Goal: Task Accomplishment & Management: Complete application form

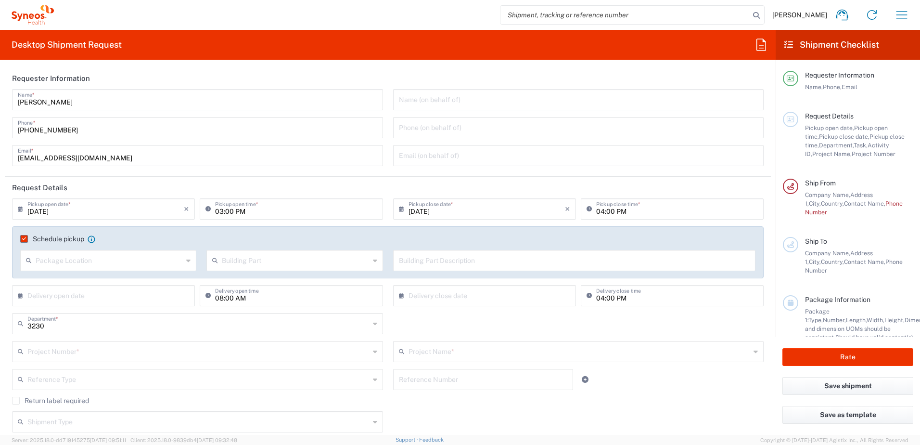
click at [220, 210] on input "03:00 PM" at bounding box center [296, 208] width 162 height 17
click at [124, 210] on input "[DATE]" at bounding box center [105, 208] width 156 height 17
click at [78, 280] on span "15" at bounding box center [77, 282] width 14 height 13
type input "[DATE]"
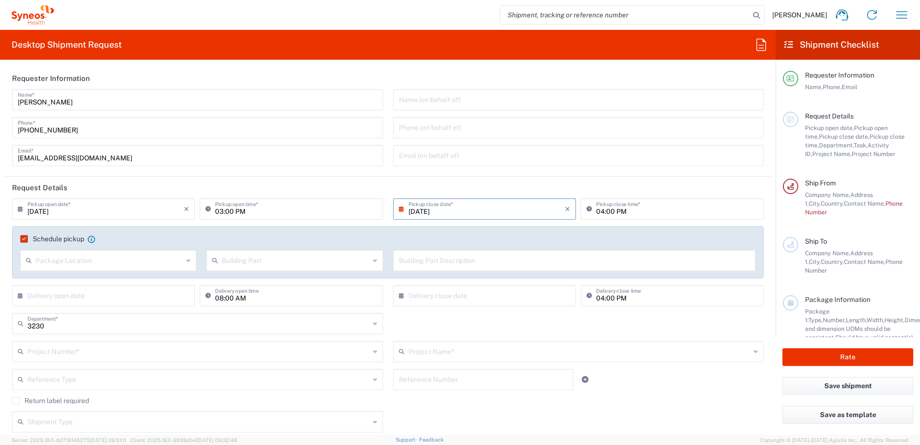
click at [217, 210] on input "03:00 PM" at bounding box center [296, 208] width 162 height 17
click at [240, 211] on input "09:00 PM" at bounding box center [296, 208] width 162 height 17
type input "09:00 AM"
click at [596, 209] on input "04:00 PM" at bounding box center [677, 208] width 162 height 17
type input "06:00 PM"
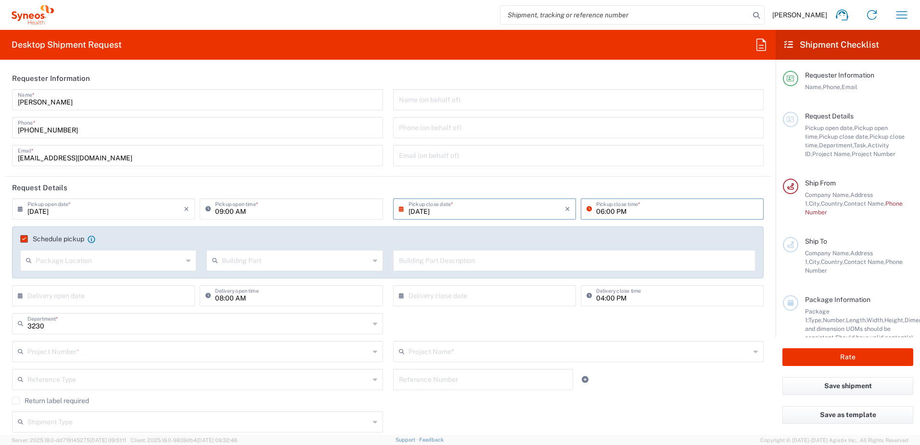
click at [217, 299] on input "08:00 AM" at bounding box center [296, 294] width 162 height 17
type input "09:00 AM"
click at [636, 330] on div "3230 Department * 3230 3000 3100 3109 3110 3111 3112 3125 3130 3135 3136 3150 3…" at bounding box center [388, 327] width 762 height 28
click at [86, 356] on input "text" at bounding box center [198, 350] width 342 height 17
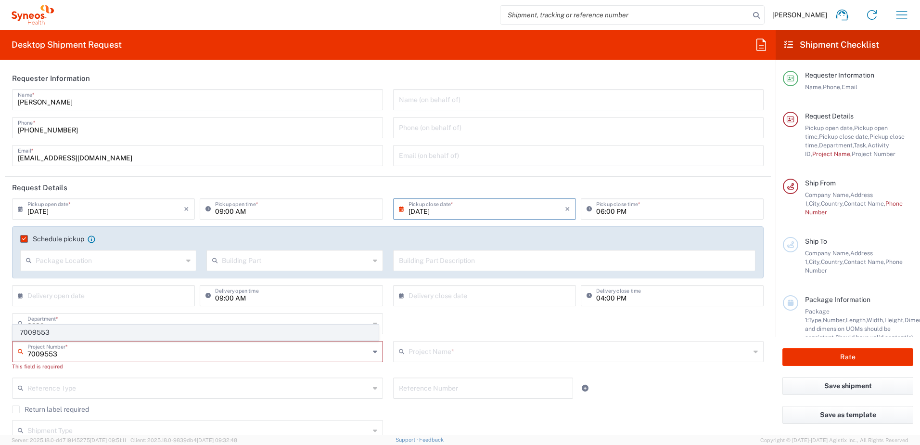
type input "7009553"
click at [76, 333] on span "7009553" at bounding box center [195, 332] width 365 height 15
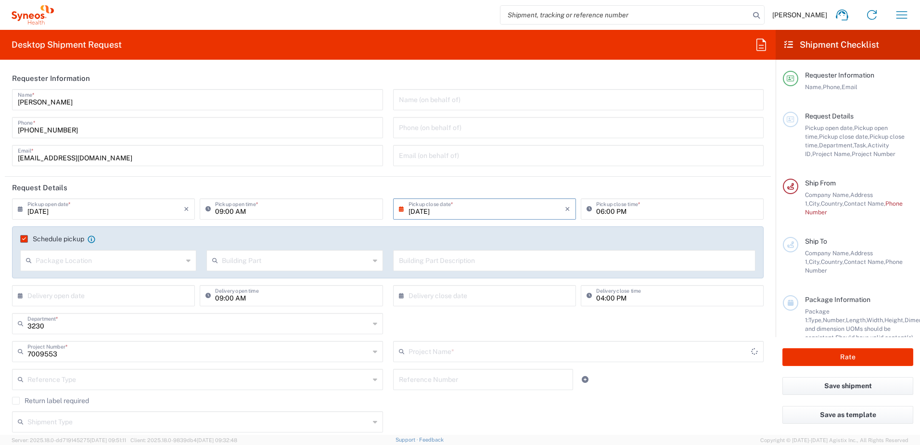
click at [487, 352] on input "text" at bounding box center [579, 350] width 343 height 17
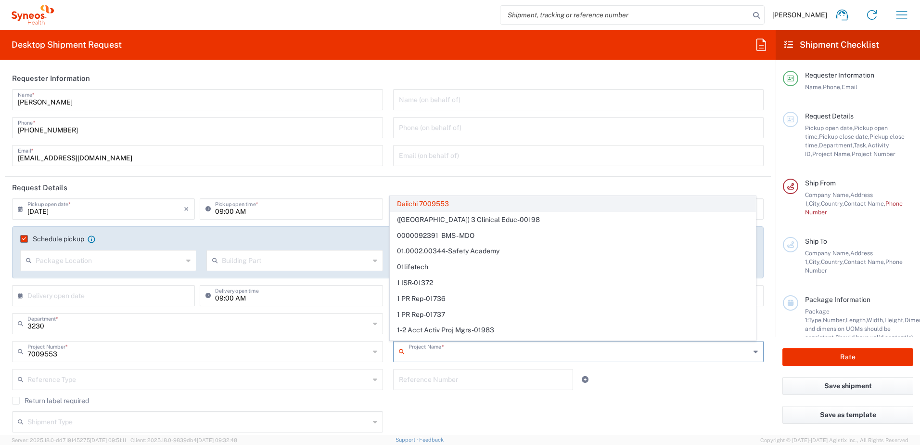
click at [472, 201] on span "Daiichi 7009553" at bounding box center [572, 203] width 365 height 15
click at [427, 345] on input "text" at bounding box center [579, 350] width 343 height 17
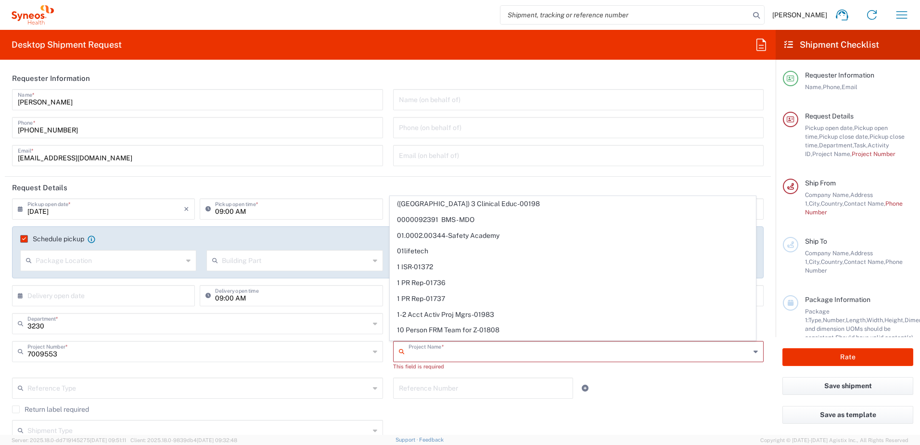
click at [446, 207] on span "([GEOGRAPHIC_DATA]) 3 Clinical Educ-00198" at bounding box center [572, 203] width 365 height 15
type input "([GEOGRAPHIC_DATA]) 3 Clinical Educ-00198"
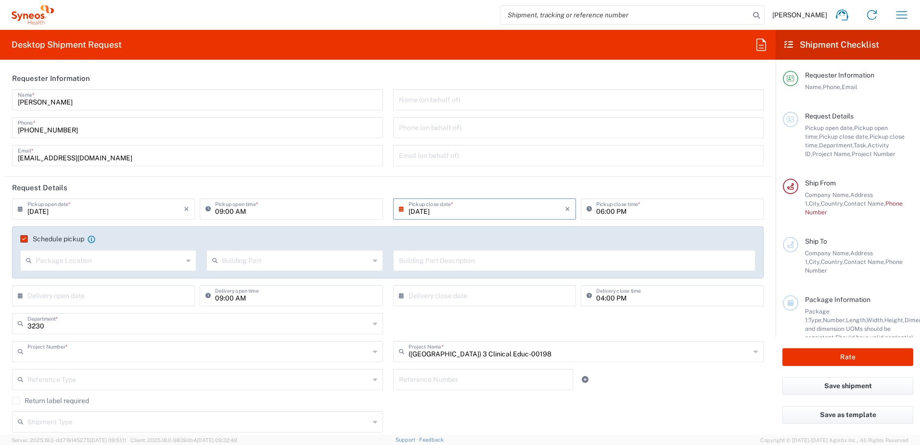
click at [444, 352] on input "([GEOGRAPHIC_DATA]) 3 Clinical Educ-00198" at bounding box center [579, 350] width 342 height 17
type input "([GEOGRAPHIC_DATA]) 3 Clinical Educ-00198"
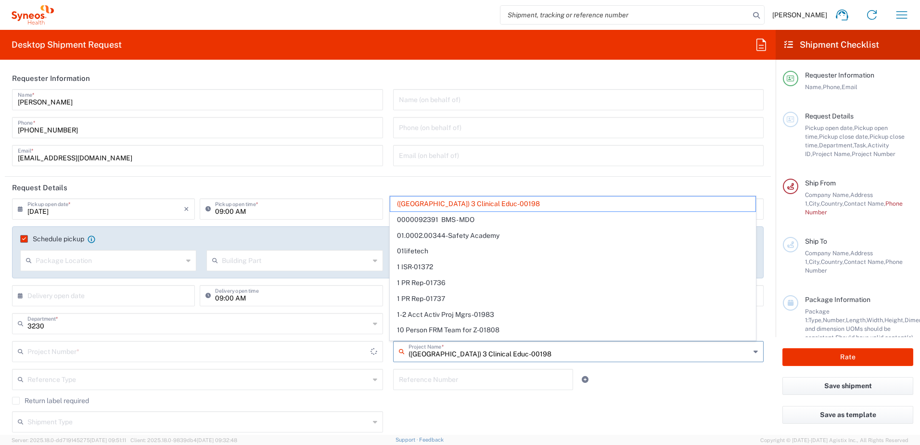
type input "400000198"
click at [664, 392] on div "Reference Type Account Type Activity ID Airline Appointment Number ASN Batch Re…" at bounding box center [388, 383] width 762 height 28
type input "([GEOGRAPHIC_DATA]) 3 Clinical Educ-00198"
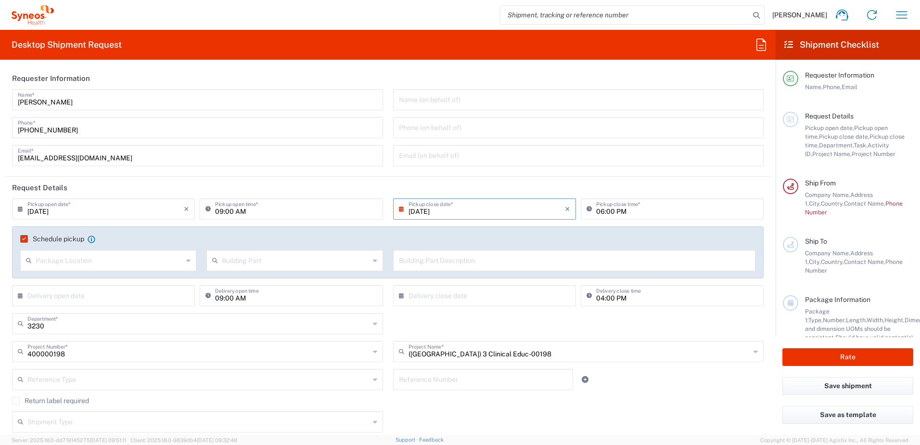
click at [226, 349] on input "400000198" at bounding box center [198, 350] width 342 height 17
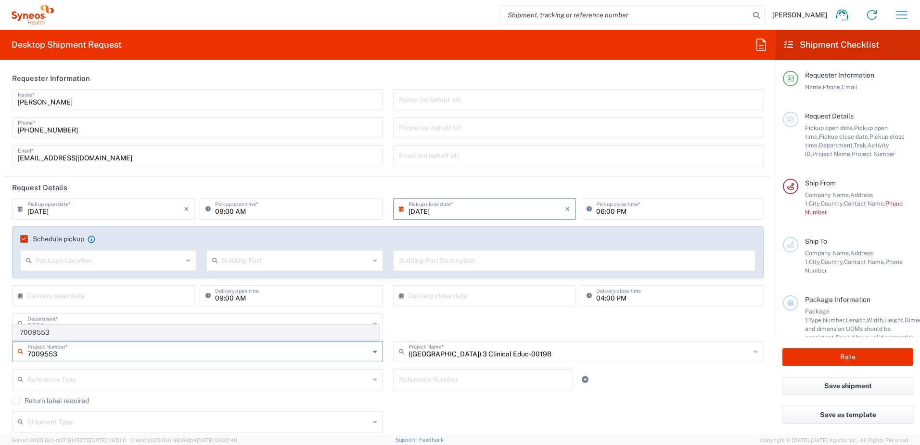
type input "7009553"
click at [77, 336] on span "7009553" at bounding box center [195, 332] width 365 height 15
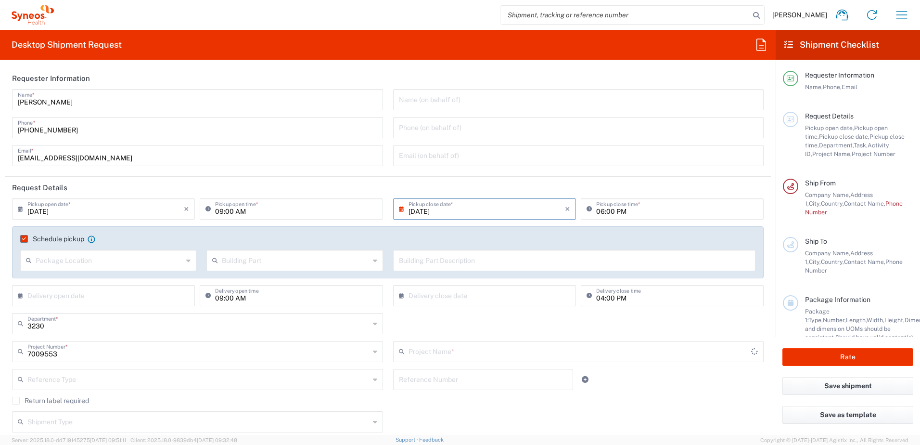
click at [653, 384] on div "Reference Type Account Type Activity ID Airline Appointment Number ASN Batch Re…" at bounding box center [388, 383] width 762 height 28
type input "Daiichi 7009553"
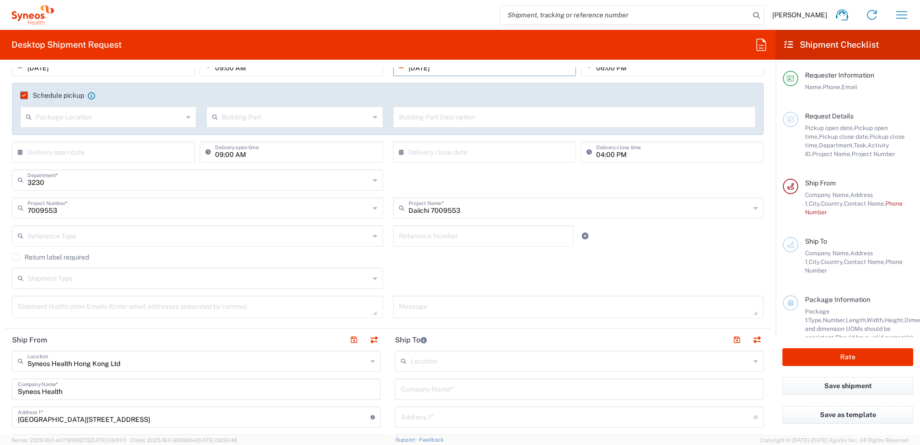
scroll to position [144, 0]
click at [17, 256] on label "Return label required" at bounding box center [50, 256] width 77 height 8
click at [16, 256] on input "Return label required" at bounding box center [16, 256] width 0 height 0
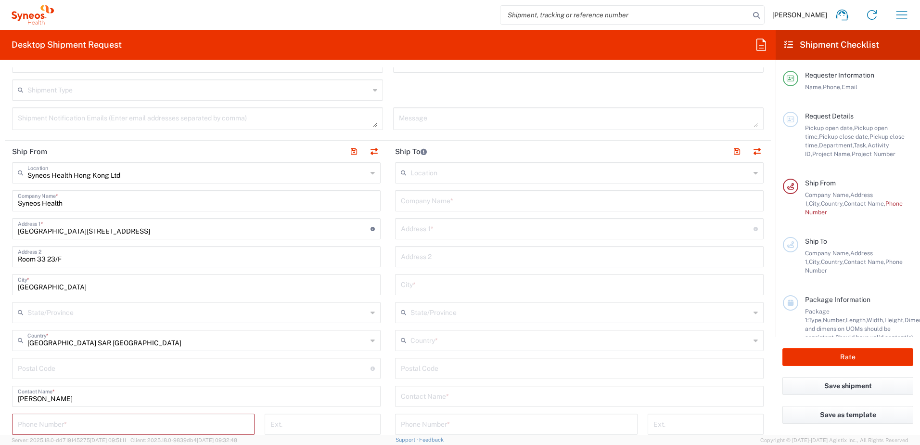
scroll to position [385, 0]
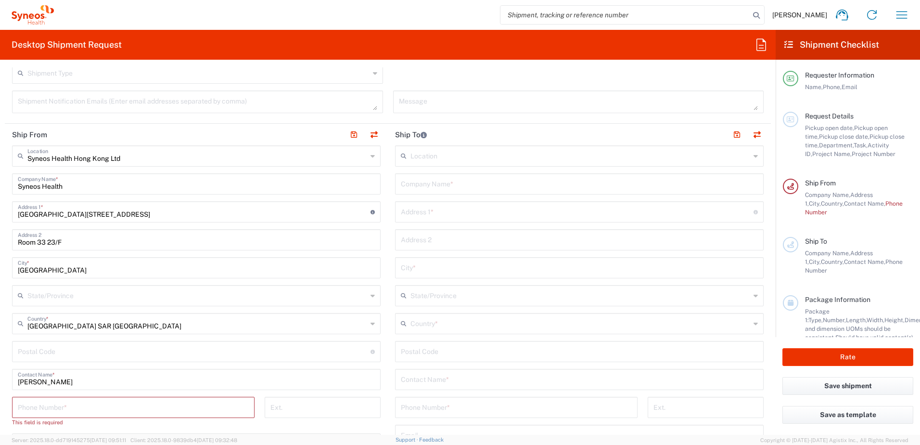
click at [75, 413] on input "tel" at bounding box center [133, 406] width 231 height 17
type input "[PHONE_NUMBER]"
click at [374, 423] on div "Ext." at bounding box center [322, 410] width 126 height 28
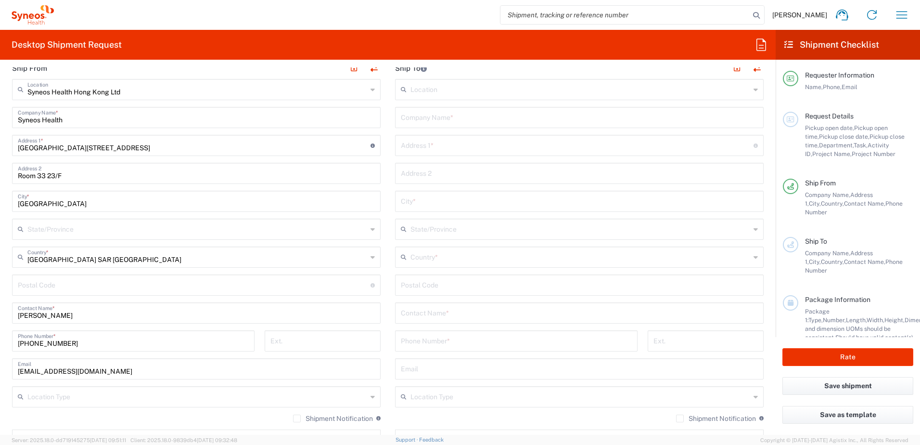
scroll to position [337, 0]
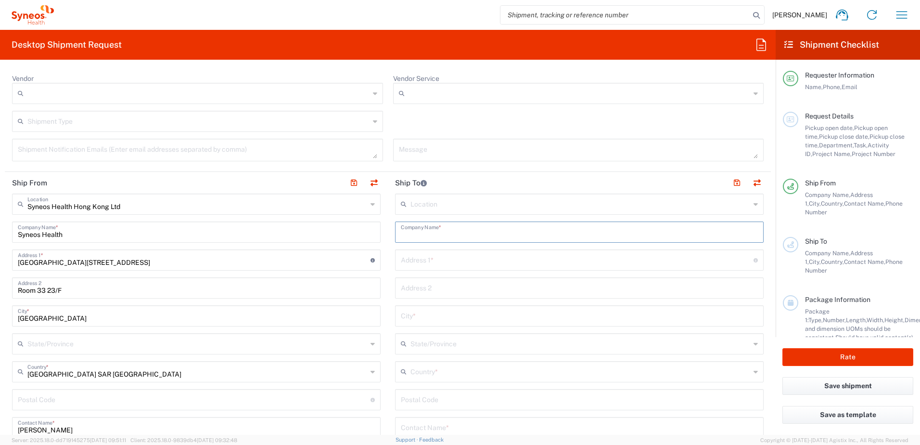
click at [483, 233] on input "text" at bounding box center [579, 231] width 357 height 17
type input "[PERSON_NAME], Inc."
click at [762, 250] on main "Location [PERSON_NAME] LLC-[GEOGRAPHIC_DATA] [GEOGRAPHIC_DATA] [GEOGRAPHIC_DATA…" at bounding box center [579, 395] width 383 height 404
click at [493, 254] on input "text" at bounding box center [577, 259] width 353 height 17
paste input "[STREET_ADDRESS][PERSON_NAME]"
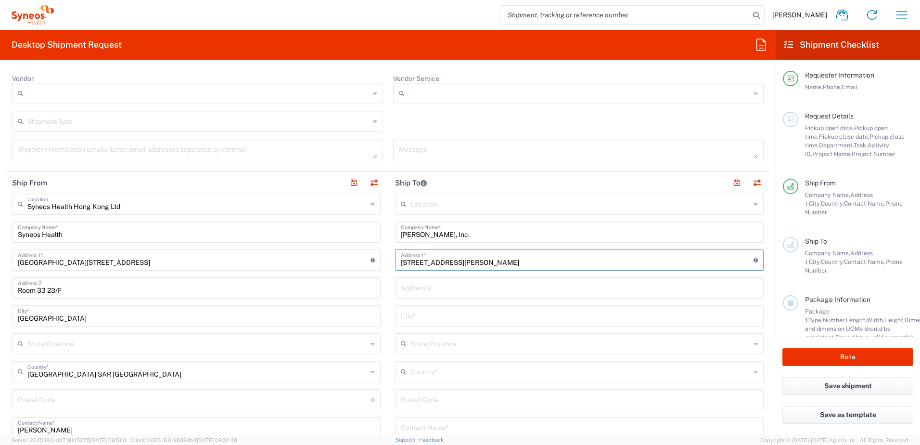
type input "[STREET_ADDRESS][PERSON_NAME]"
click at [478, 315] on input "text" at bounding box center [579, 314] width 357 height 17
type input "[PERSON_NAME]"
click at [482, 348] on input "text" at bounding box center [580, 342] width 340 height 17
type input "[US_STATE]"
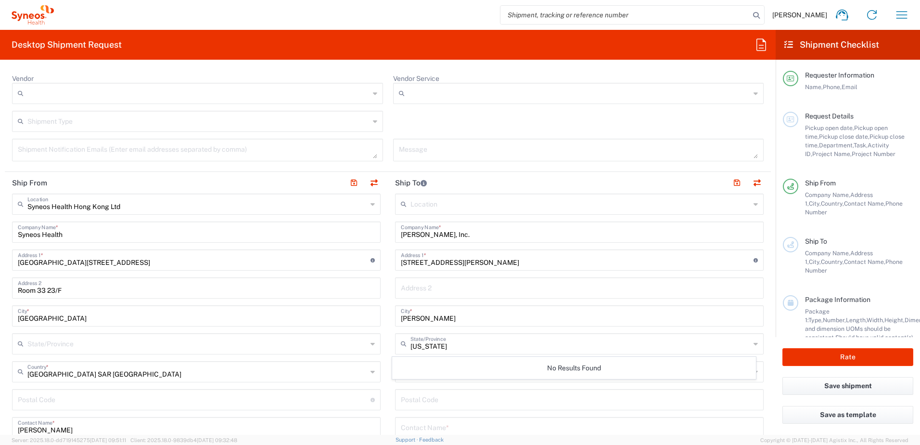
click at [388, 344] on main "Location [PERSON_NAME] LLC-[GEOGRAPHIC_DATA] [GEOGRAPHIC_DATA] [GEOGRAPHIC_DATA…" at bounding box center [579, 395] width 383 height 404
click at [450, 374] on input "text" at bounding box center [580, 370] width 340 height 17
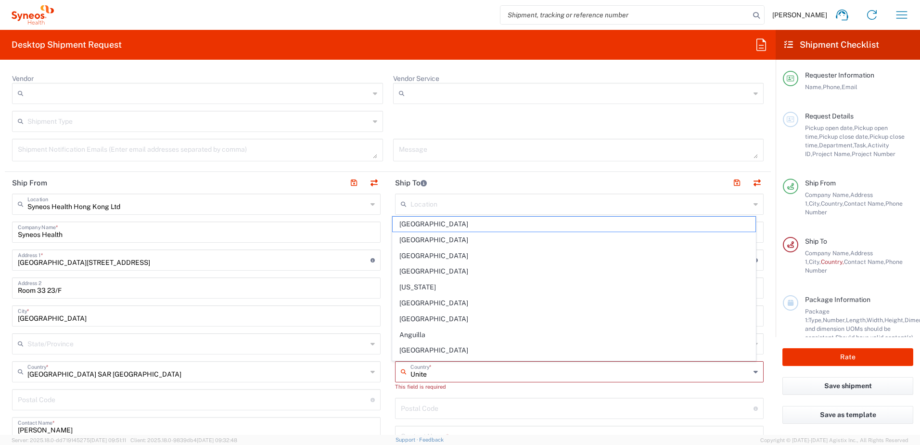
type input "United"
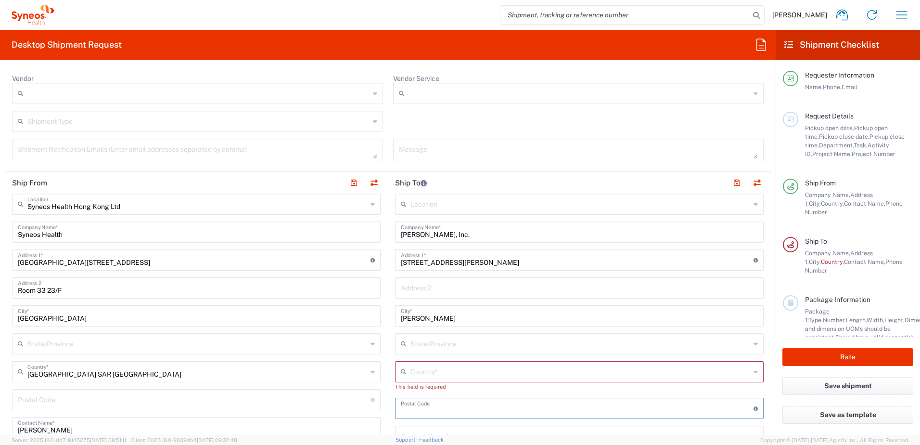
click at [461, 369] on input "text" at bounding box center [580, 370] width 340 height 17
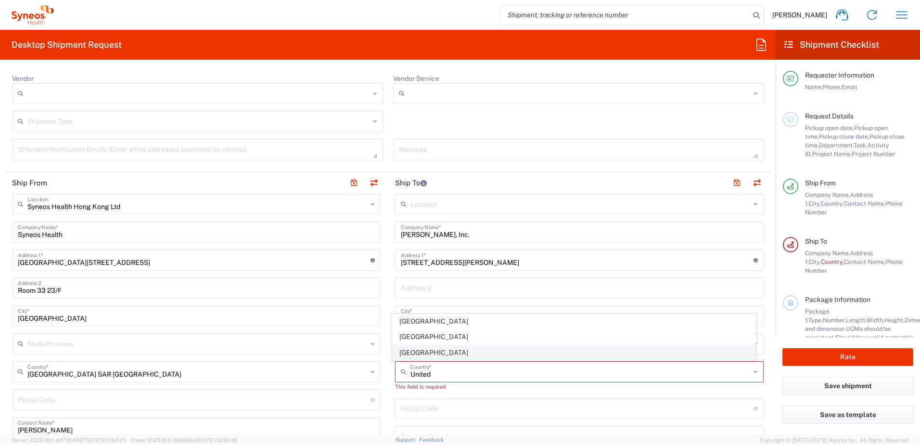
click at [407, 351] on span "[GEOGRAPHIC_DATA]" at bounding box center [574, 352] width 363 height 15
type input "[GEOGRAPHIC_DATA]"
type input "Sender/Shipper"
type input "Delivery Duty Paid"
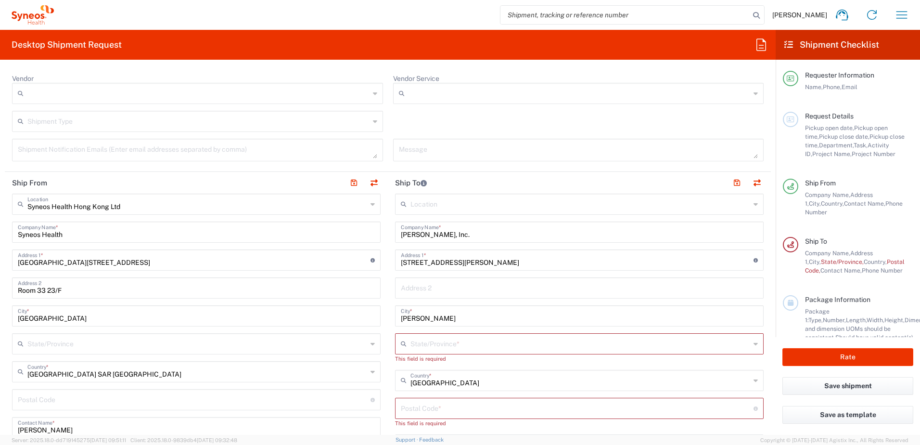
click at [483, 343] on input "text" at bounding box center [580, 342] width 340 height 17
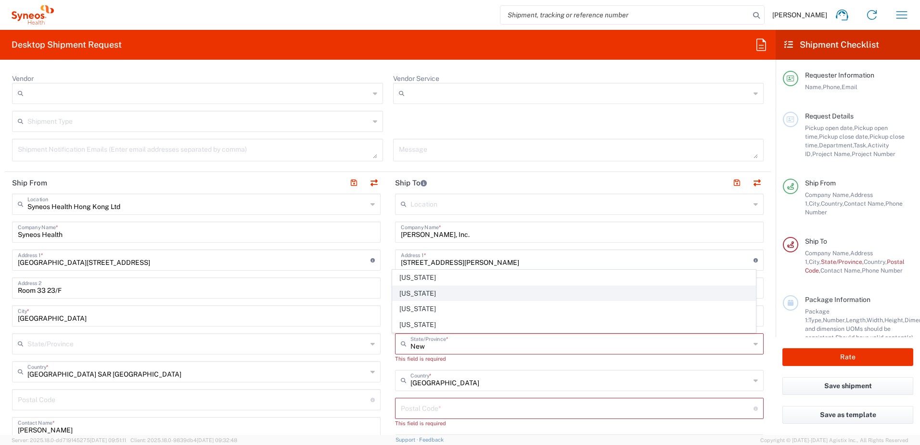
click at [419, 295] on span "[US_STATE]" at bounding box center [574, 293] width 363 height 15
type input "[US_STATE]"
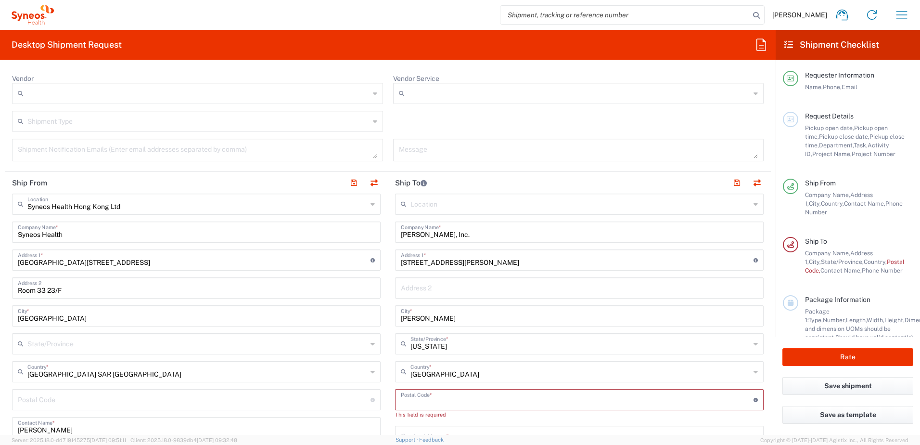
click at [465, 396] on input "undefined" at bounding box center [577, 398] width 353 height 17
click at [591, 254] on input "[STREET_ADDRESS][PERSON_NAME]" at bounding box center [577, 259] width 353 height 17
click at [504, 264] on input "[STREET_ADDRESS][PERSON_NAME]" at bounding box center [577, 259] width 353 height 17
type input "[STREET_ADDRESS][PERSON_NAME]"
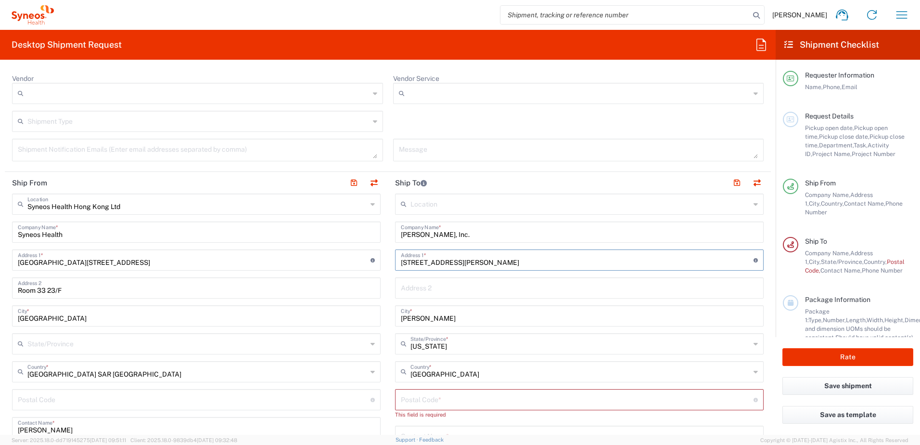
click at [469, 397] on input "undefined" at bounding box center [577, 398] width 353 height 17
paste input "07930"
type input "07930"
click at [478, 259] on input "[STREET_ADDRESS][PERSON_NAME]" at bounding box center [577, 259] width 353 height 17
drag, startPoint x: 459, startPoint y: 262, endPoint x: 639, endPoint y: 234, distance: 182.2
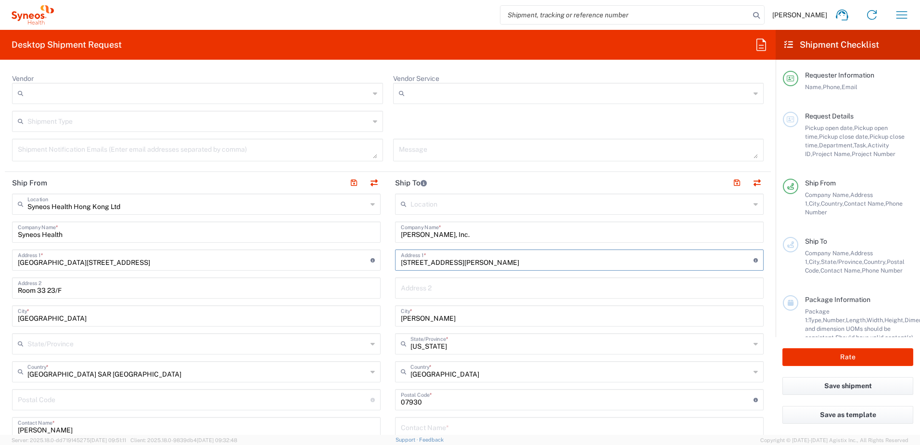
click at [639, 234] on div "Location [PERSON_NAME] LLC-[GEOGRAPHIC_DATA] [GEOGRAPHIC_DATA] [GEOGRAPHIC_DATA…" at bounding box center [579, 395] width 369 height 404
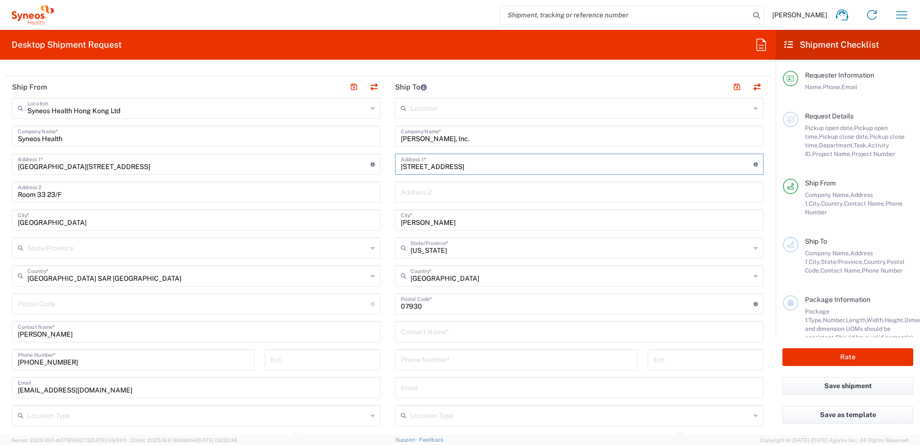
scroll to position [433, 0]
type input "[STREET_ADDRESS]"
click at [466, 336] on input "text" at bounding box center [579, 330] width 357 height 17
click at [615, 290] on div "Location [PERSON_NAME] LLC-[GEOGRAPHIC_DATA] [GEOGRAPHIC_DATA] [GEOGRAPHIC_DATA…" at bounding box center [579, 303] width 369 height 413
click at [573, 334] on input "text" at bounding box center [579, 330] width 357 height 17
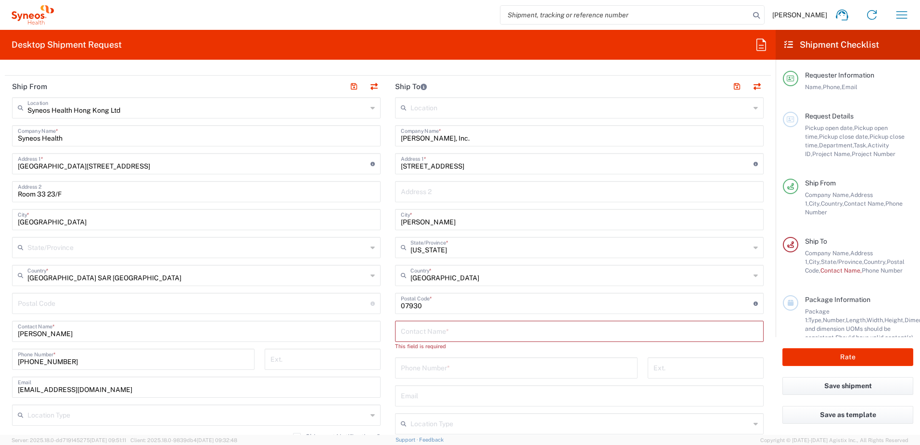
paste input "[PERSON_NAME]"
type input "[PERSON_NAME]"
click at [418, 367] on div "Phone Number *" at bounding box center [516, 358] width 242 height 21
click at [605, 363] on input "tel" at bounding box center [516, 358] width 231 height 17
paste input "1 908. 900. 3059"
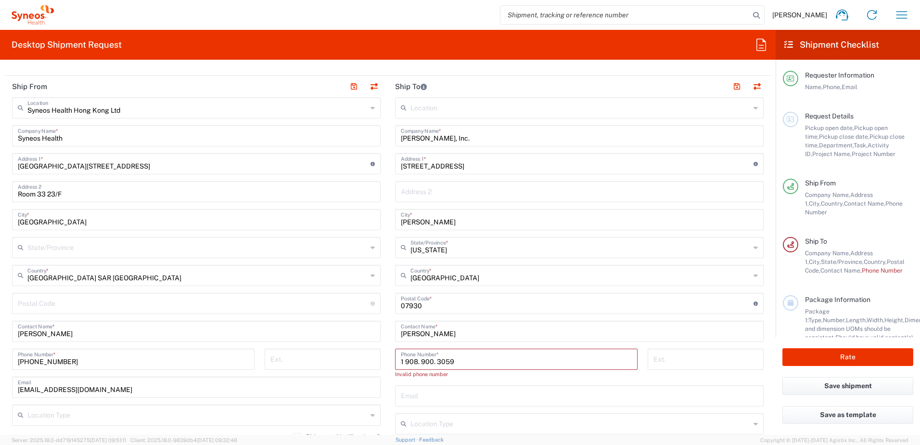
click at [418, 361] on input "1 908. 900. 3059" at bounding box center [516, 358] width 231 height 17
click at [429, 361] on input "1 908900. 3059" at bounding box center [516, 358] width 231 height 17
click at [402, 361] on input "1 9089003059" at bounding box center [516, 358] width 231 height 17
type input "19089003059"
click at [464, 375] on div "19089003059 Phone Number *" at bounding box center [516, 362] width 253 height 28
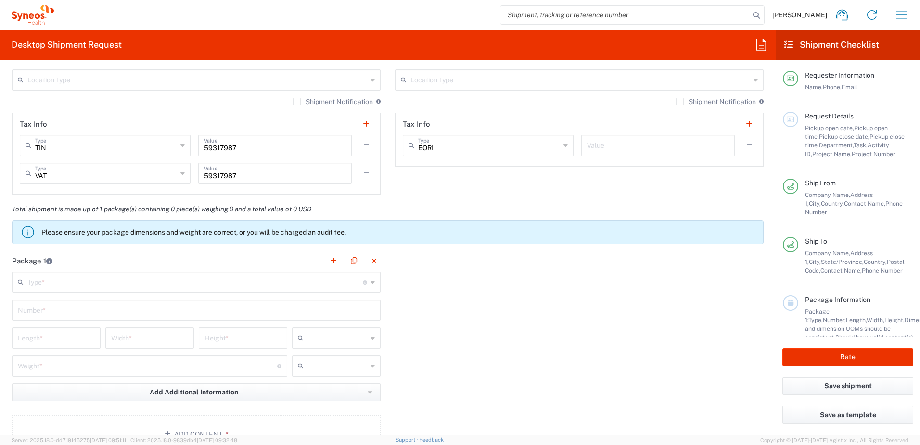
scroll to position [770, 0]
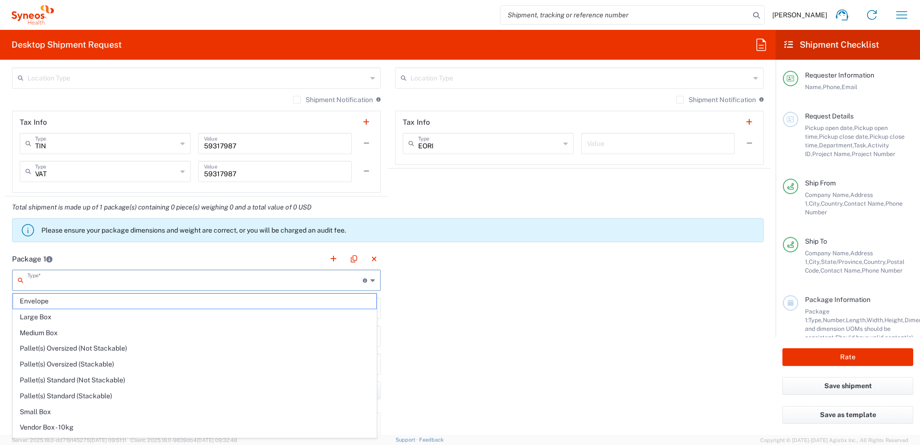
click at [154, 279] on input "text" at bounding box center [194, 279] width 335 height 17
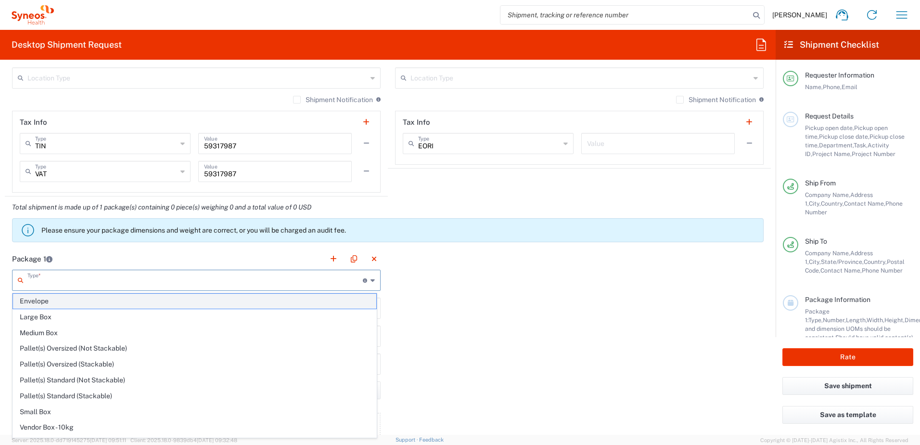
click at [128, 301] on span "Envelope" at bounding box center [194, 300] width 363 height 15
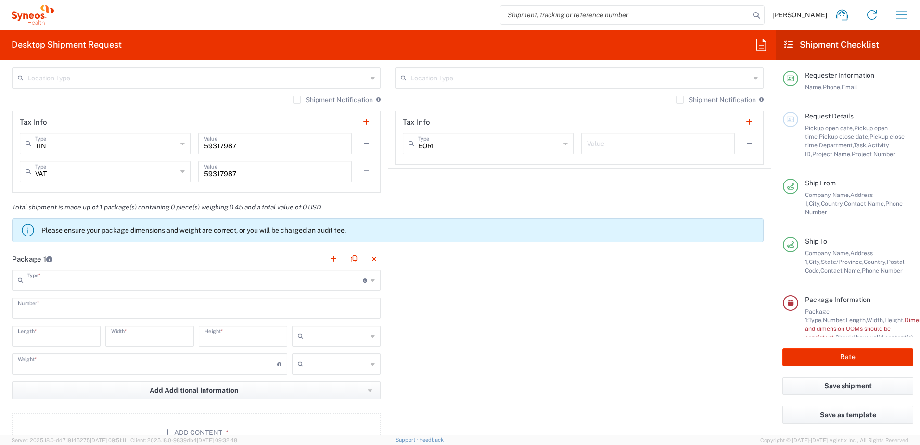
type input "Envelope"
type input "1"
type input "9.5"
type input "12.5"
type input "0.25"
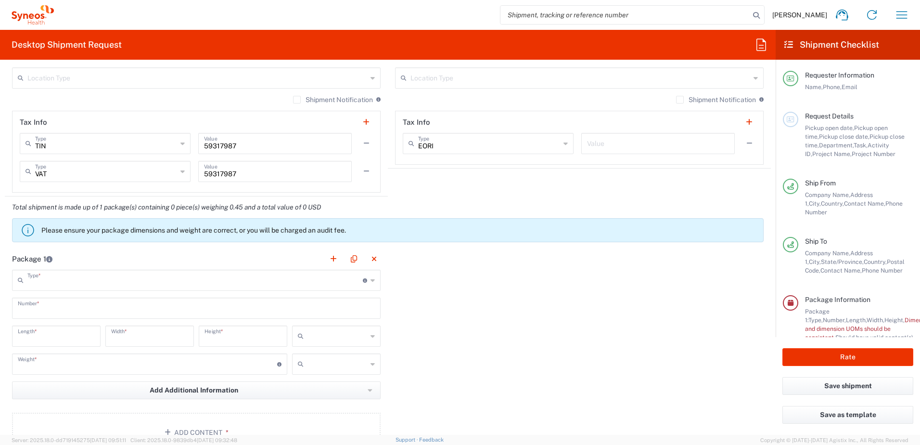
type input "in"
type input "0.45"
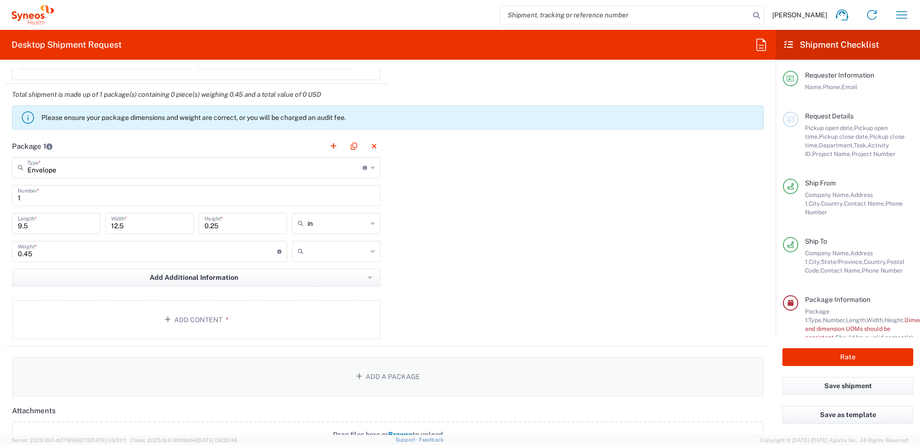
scroll to position [962, 0]
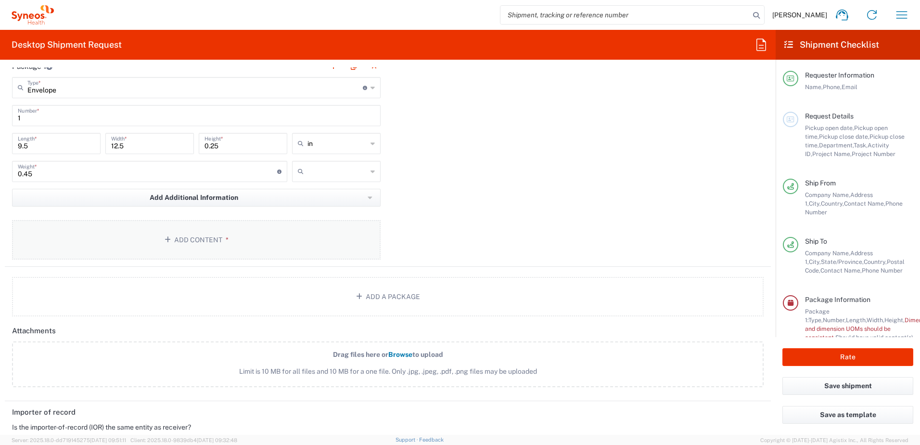
click at [290, 238] on button "Add Content *" at bounding box center [196, 239] width 369 height 39
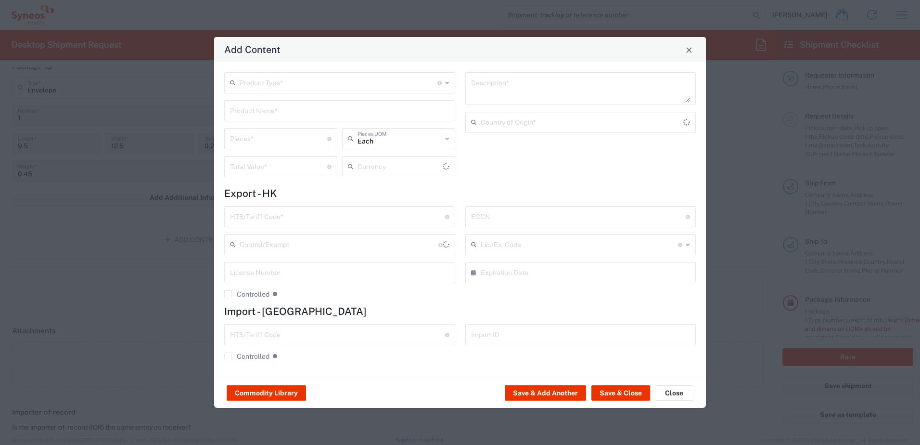
type input "US Dollar"
click at [285, 79] on input "text" at bounding box center [339, 82] width 198 height 17
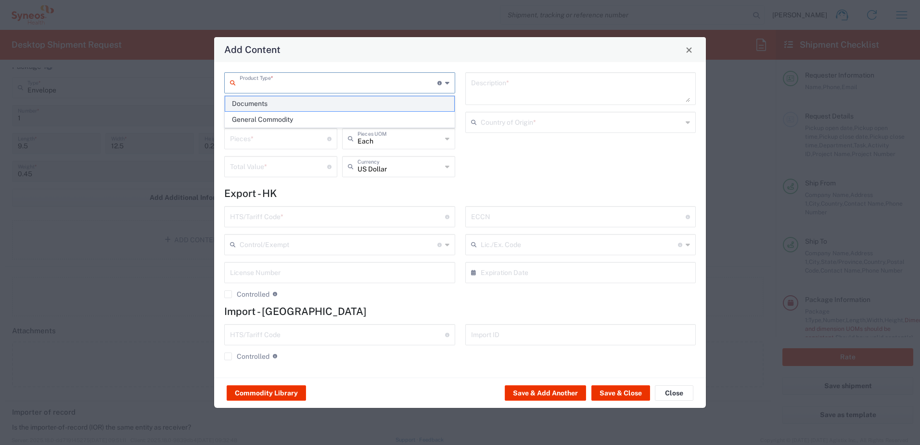
click at [285, 102] on span "Documents" at bounding box center [339, 103] width 229 height 15
type input "Documents"
type input "1"
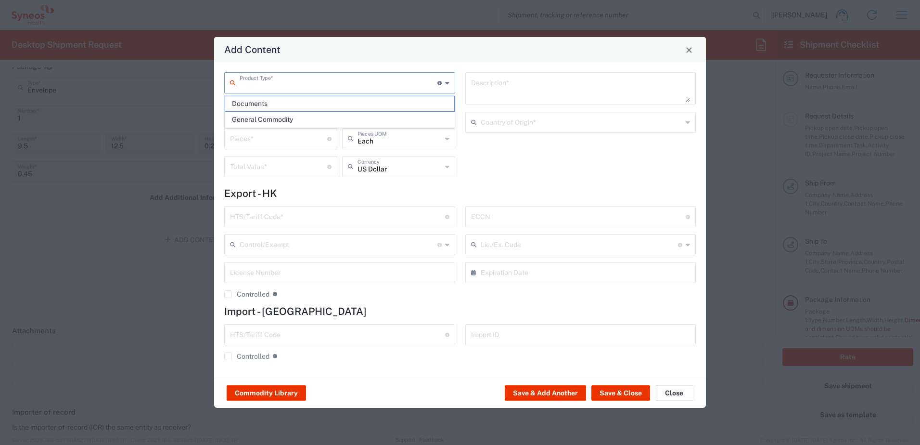
type textarea "Documents"
type input "[GEOGRAPHIC_DATA] SAR [GEOGRAPHIC_DATA]"
type input "0000.00.0000"
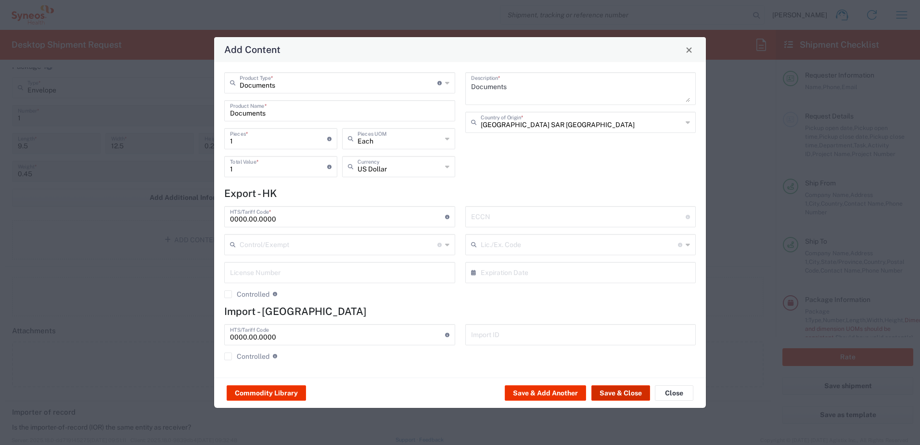
click at [622, 386] on button "Save & Close" at bounding box center [620, 392] width 59 height 15
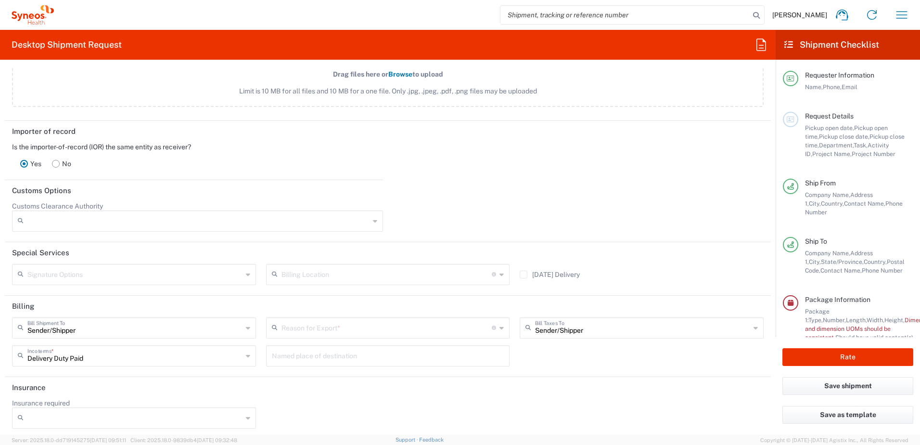
scroll to position [1303, 0]
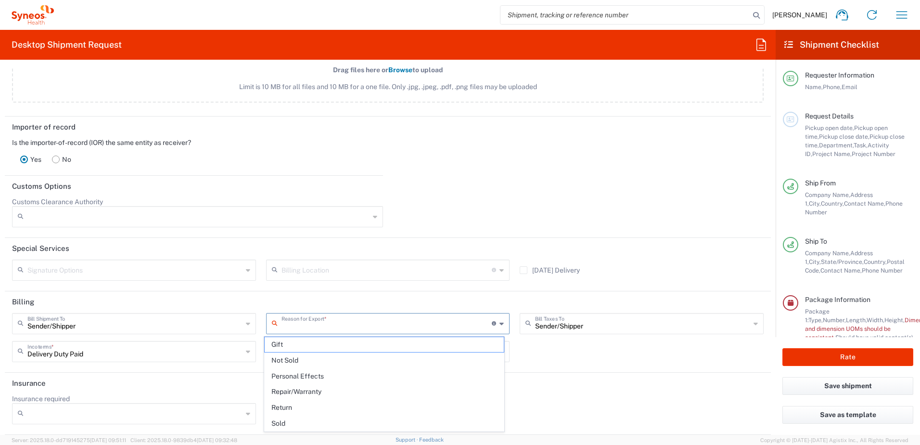
click at [388, 325] on input "text" at bounding box center [386, 322] width 211 height 17
click at [381, 358] on span "Not Sold" at bounding box center [385, 360] width 240 height 15
type input "Not Sold"
click at [598, 348] on div "Sender/[PERSON_NAME] Shipment To Sender/Shipper Recipient Account Third Party A…" at bounding box center [388, 341] width 762 height 56
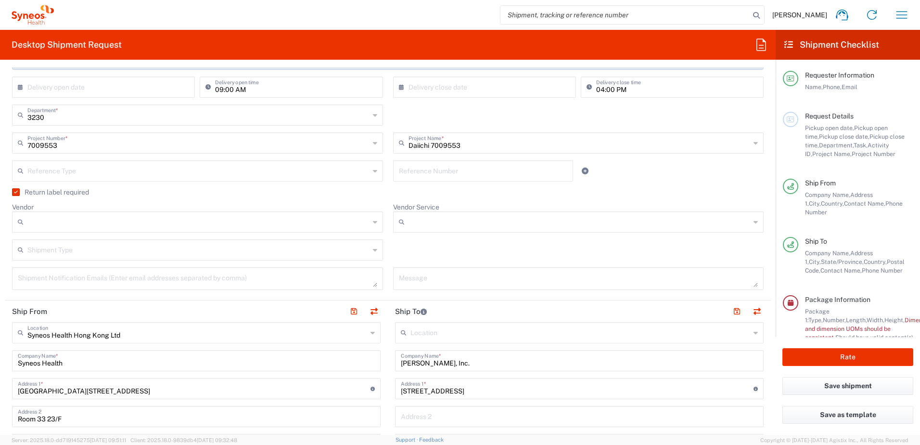
scroll to position [149, 0]
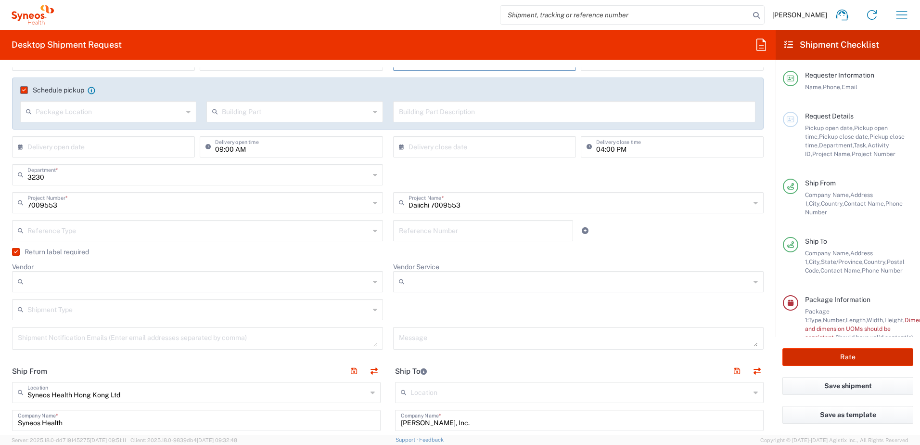
click at [867, 360] on button "Rate" at bounding box center [847, 357] width 131 height 18
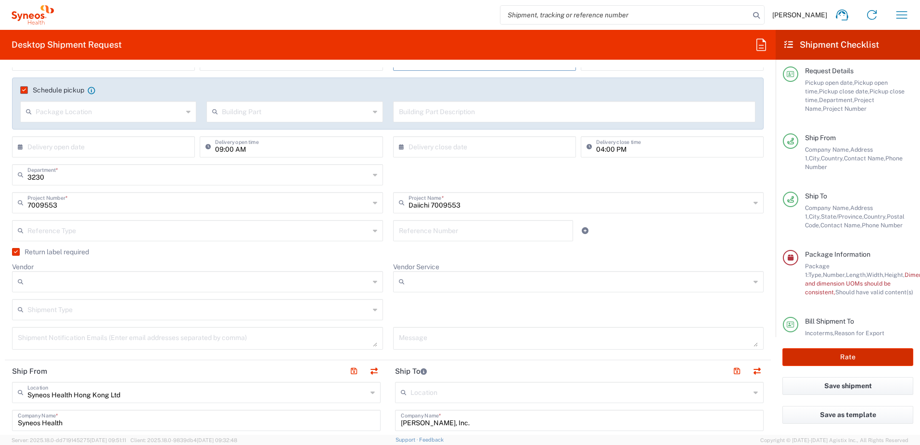
scroll to position [75, 0]
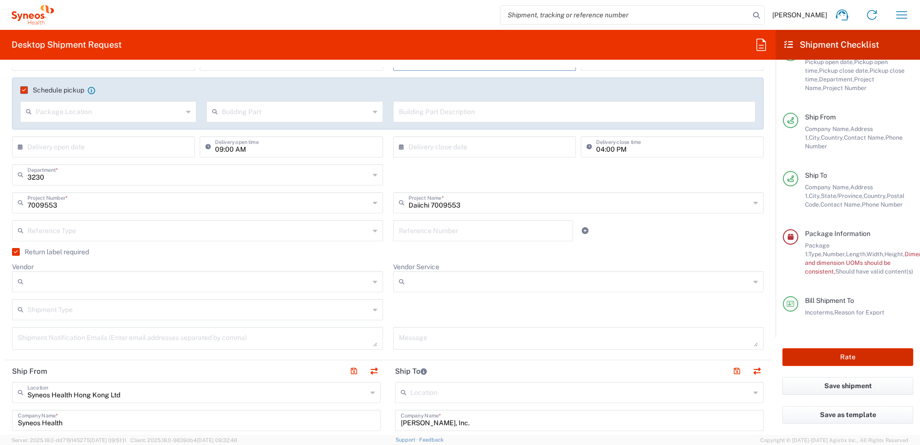
type input "7009553"
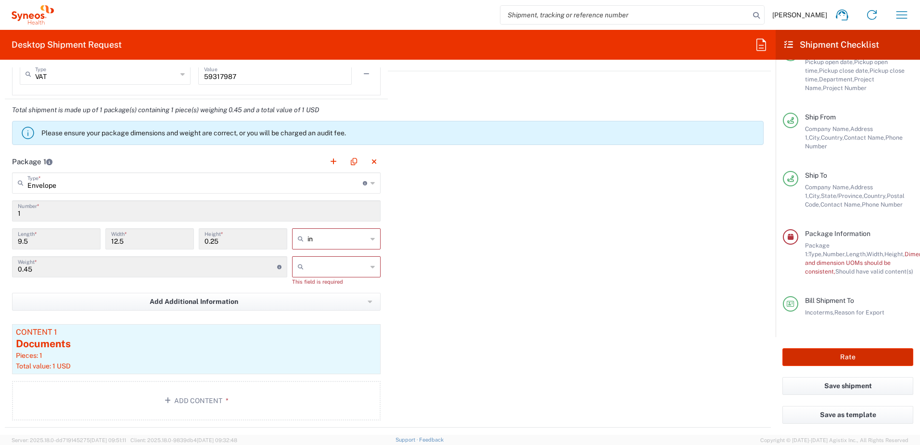
scroll to position [870, 0]
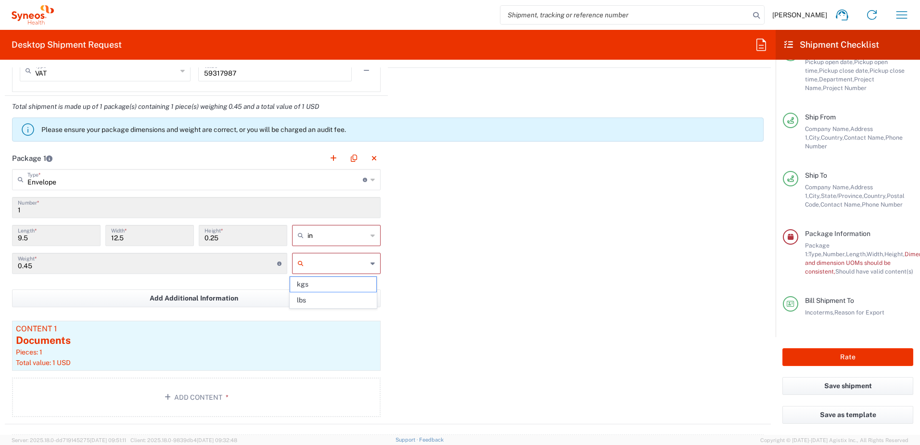
click at [329, 268] on input "text" at bounding box center [337, 262] width 60 height 15
click at [328, 282] on span "kgs" at bounding box center [333, 284] width 86 height 15
type input "kgs"
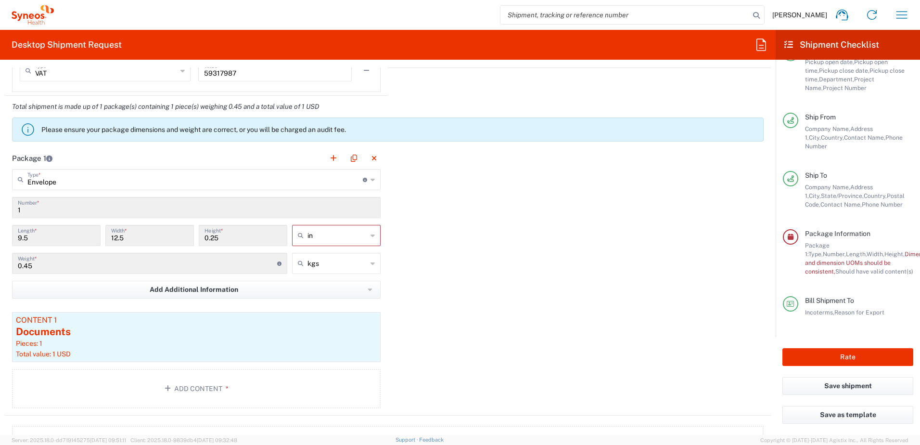
click at [663, 282] on div "Package 1 Envelope Type * Material used to package goods Envelope Large Box Med…" at bounding box center [388, 281] width 766 height 268
click at [867, 353] on button "Rate" at bounding box center [847, 357] width 131 height 18
click at [327, 242] on input "in" at bounding box center [337, 235] width 60 height 15
click at [322, 268] on span "cm" at bounding box center [333, 272] width 86 height 15
type input "24.13"
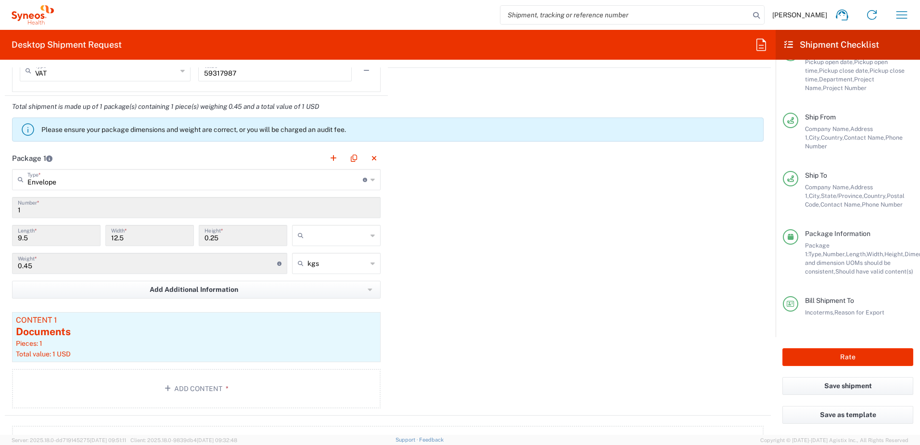
type input "31.75"
type input "0.64"
type input "cm"
click at [544, 271] on div "Package 1 Envelope Type * Material used to package goods Envelope Large Box Med…" at bounding box center [388, 281] width 766 height 268
click at [874, 346] on div "Rate" at bounding box center [848, 357] width 144 height 40
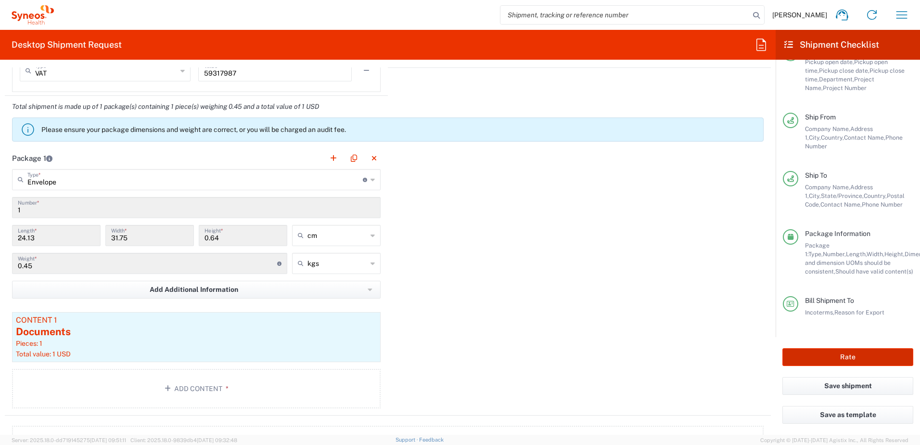
drag, startPoint x: 868, startPoint y: 362, endPoint x: 662, endPoint y: 288, distance: 219.5
click at [868, 362] on button "Rate" at bounding box center [847, 357] width 131 height 18
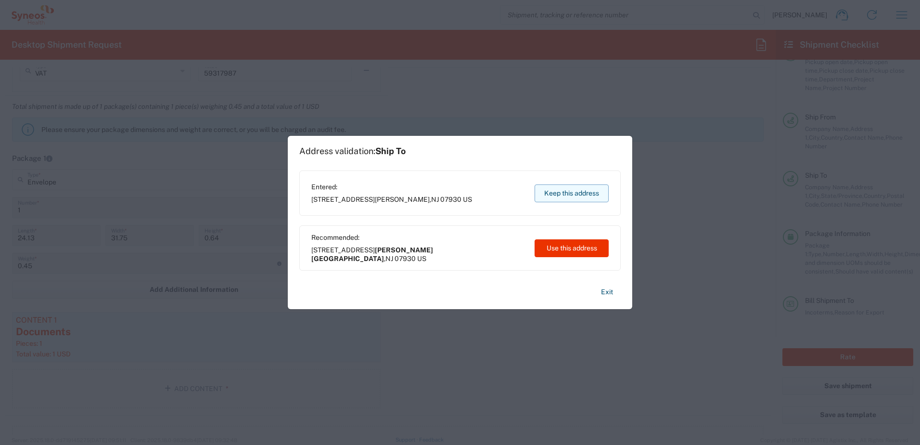
click at [589, 193] on button "Keep this address" at bounding box center [572, 193] width 74 height 18
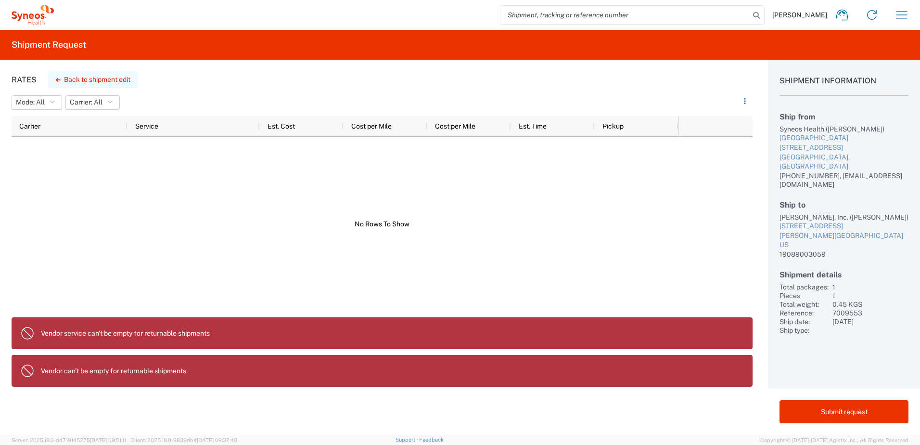
click at [89, 80] on button "Back to shipment edit" at bounding box center [93, 79] width 90 height 17
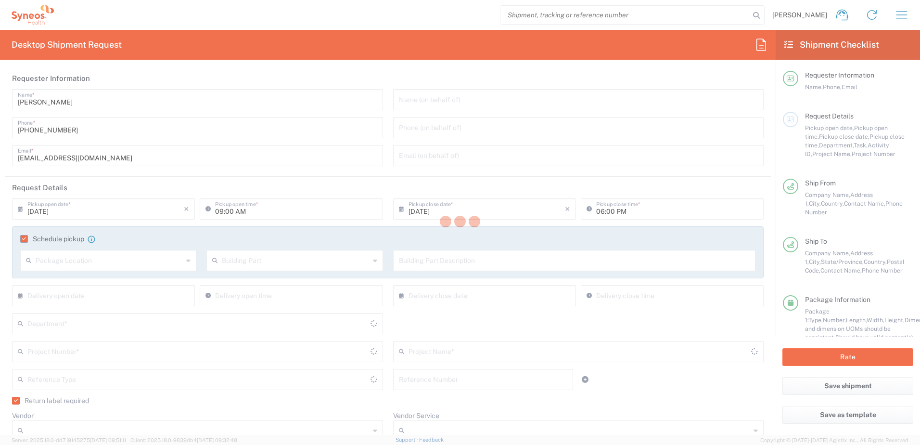
type input "[US_STATE]"
type input "7009553"
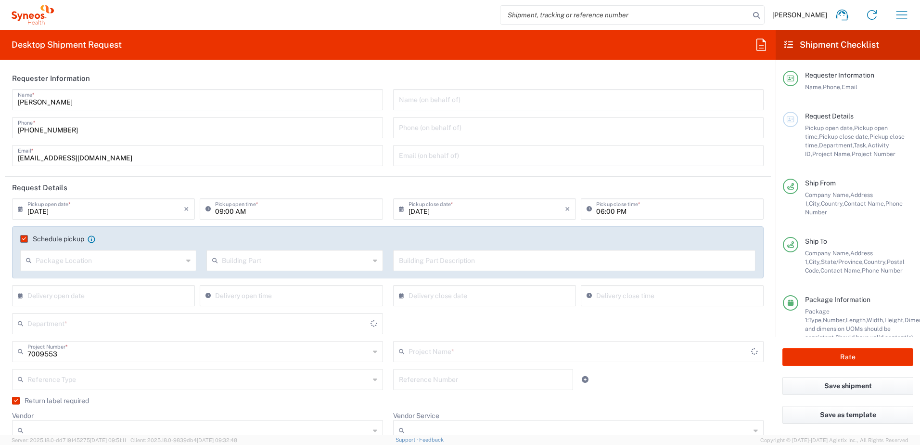
type input "3230"
type input "Envelope"
type input "Delivery Duty Paid"
type input "Daiichi 7009553"
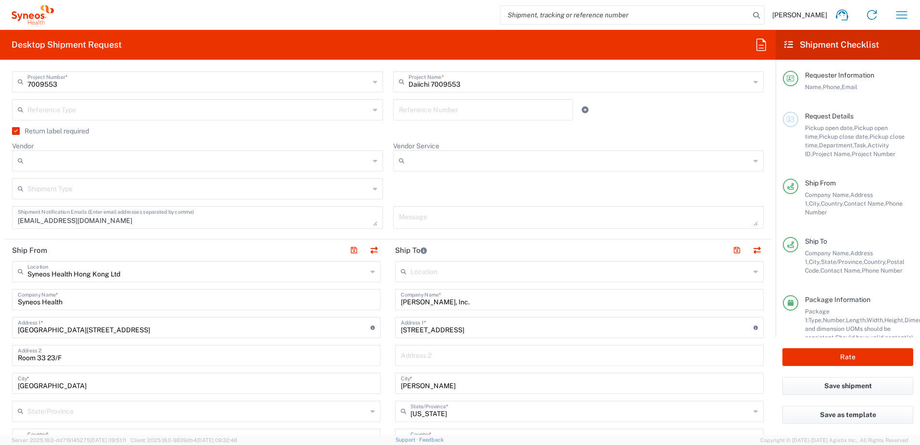
scroll to position [289, 0]
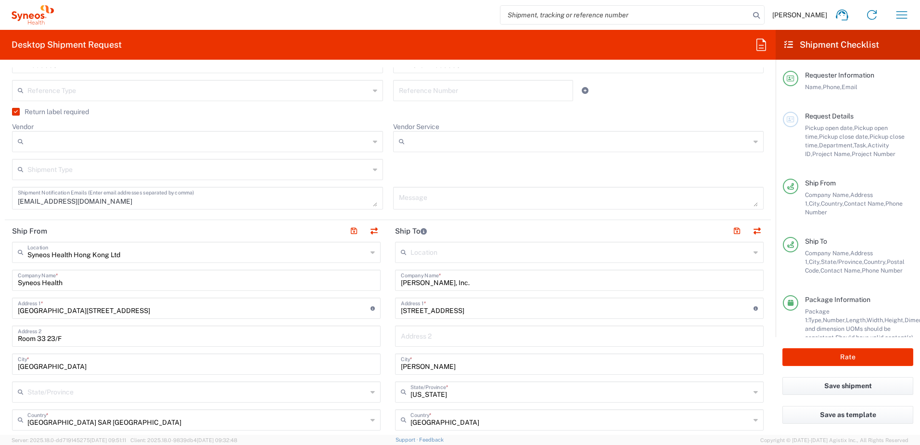
click at [290, 138] on input "Vendor" at bounding box center [198, 141] width 342 height 15
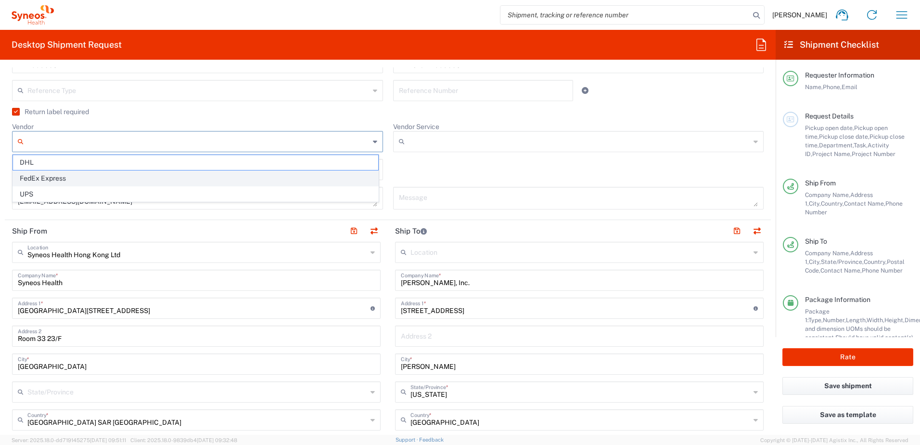
click at [270, 179] on span "FedEx Express" at bounding box center [195, 178] width 365 height 15
type input "FedEx Express"
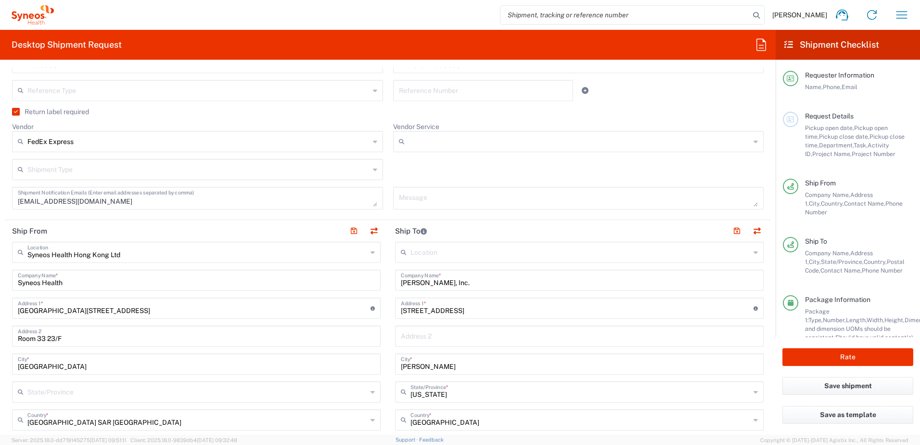
click at [557, 138] on input "Vendor Service" at bounding box center [579, 141] width 342 height 15
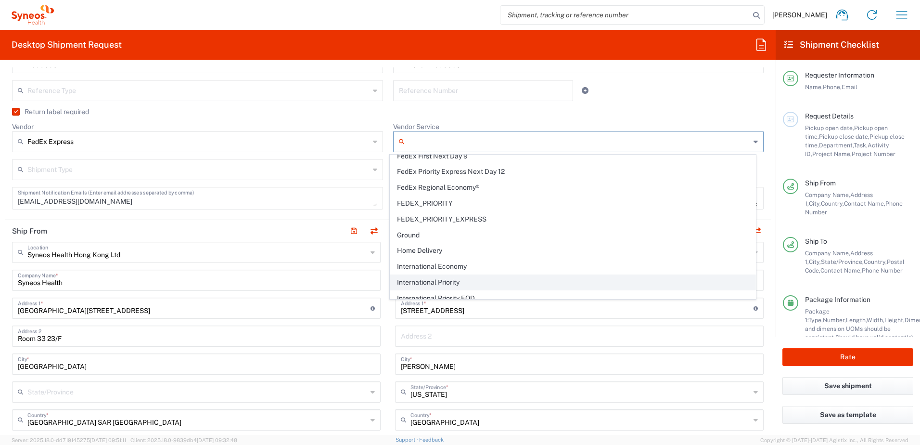
scroll to position [77, 0]
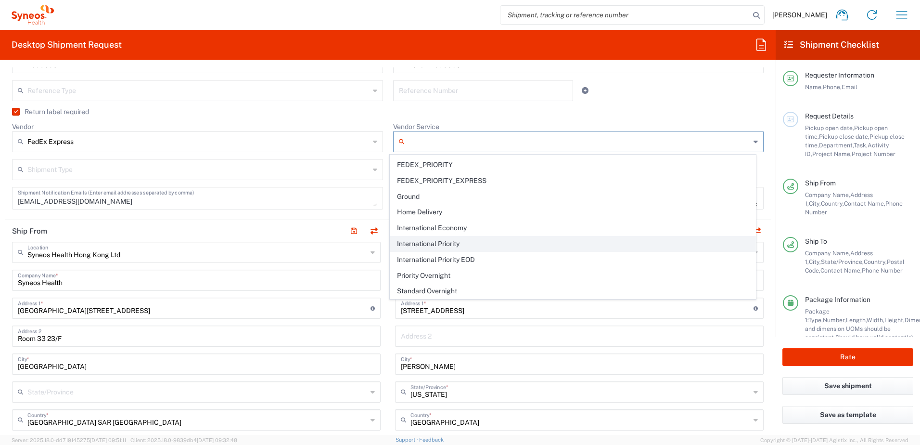
click at [538, 242] on span "International Priority" at bounding box center [572, 243] width 365 height 15
type input "International Priority"
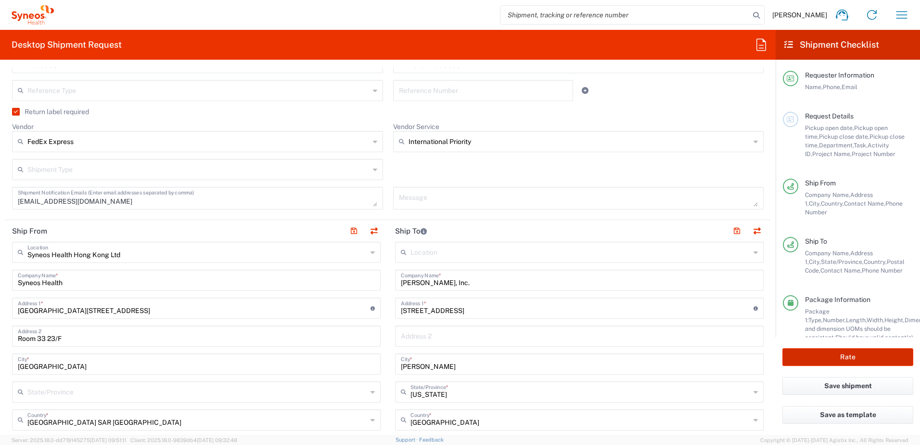
click at [838, 355] on button "Rate" at bounding box center [847, 357] width 131 height 18
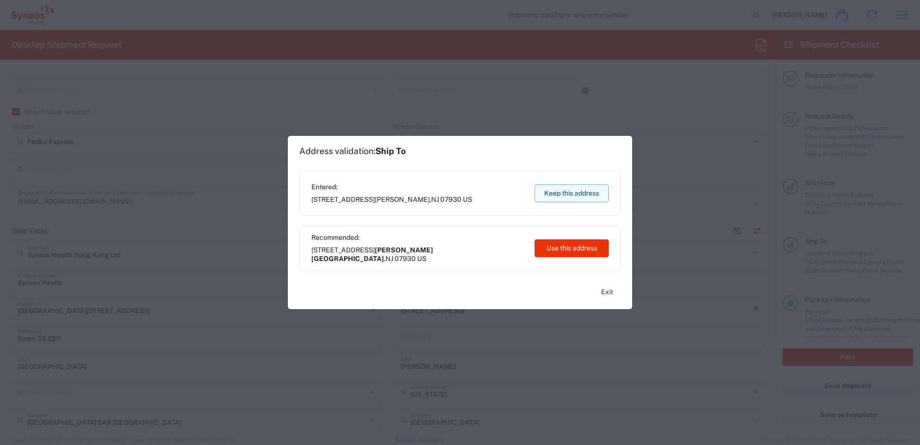
click at [592, 193] on button "Keep this address" at bounding box center [572, 193] width 74 height 18
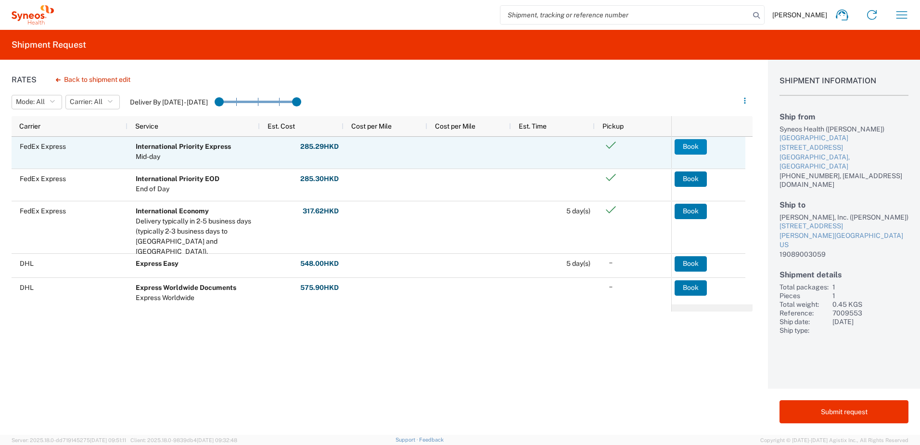
click at [688, 149] on button "Book" at bounding box center [691, 146] width 32 height 15
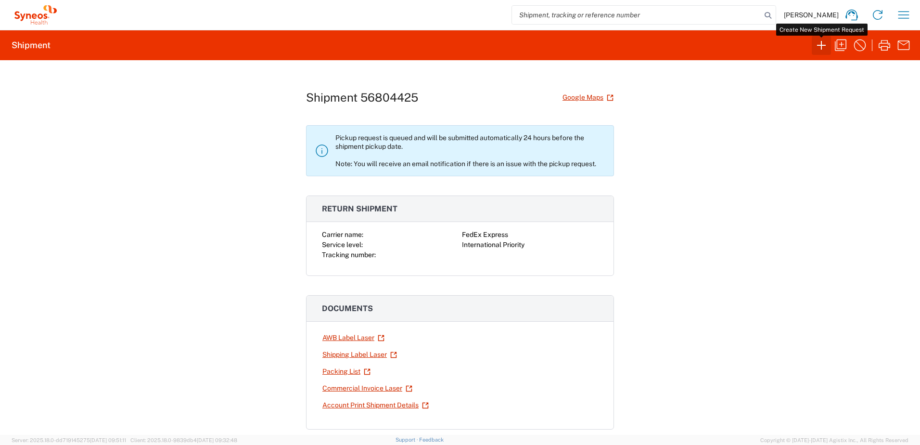
click at [823, 44] on icon "button" at bounding box center [821, 45] width 15 height 15
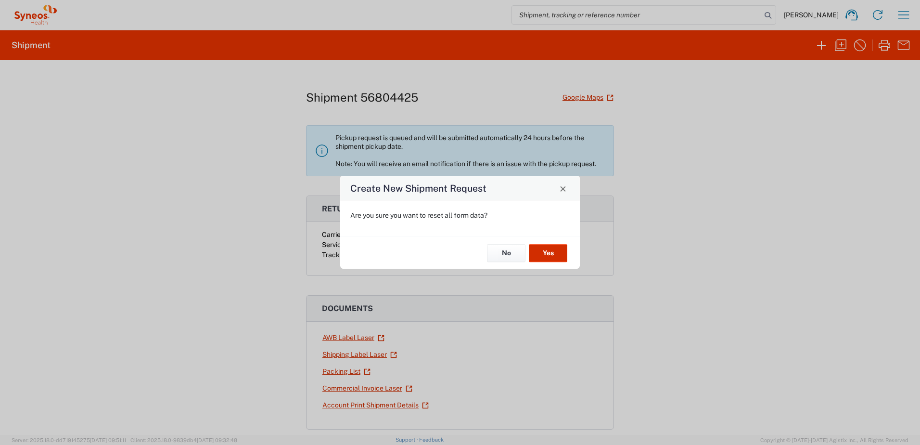
click at [548, 251] on button "Yes" at bounding box center [548, 253] width 38 height 18
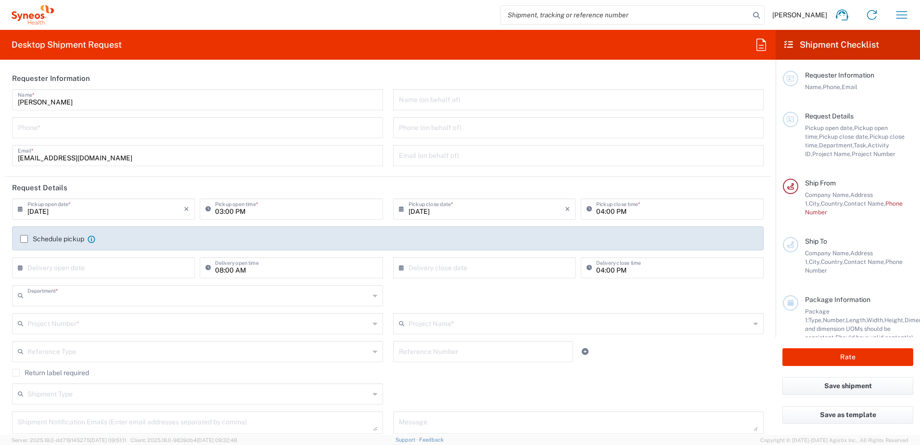
type input "3230"
click at [153, 128] on input "tel" at bounding box center [197, 126] width 359 height 17
type input "[PHONE_NUMBER]"
type input "[PERSON_NAME], Inc."
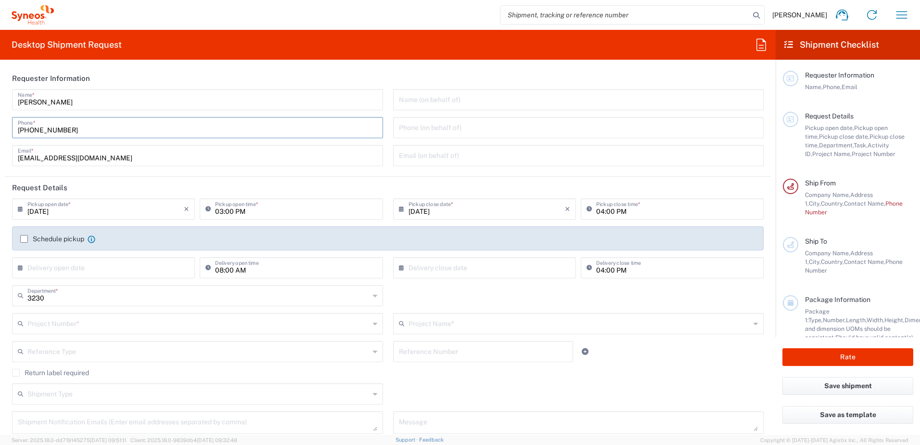
type input "[STREET_ADDRESS]"
type input "[PERSON_NAME]"
type input "[US_STATE]"
type input "[GEOGRAPHIC_DATA]"
type input "07930"
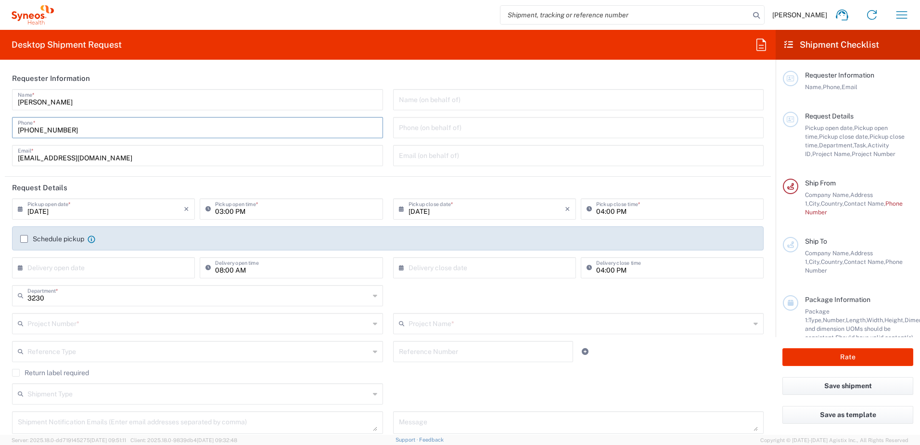
type input "19089003059"
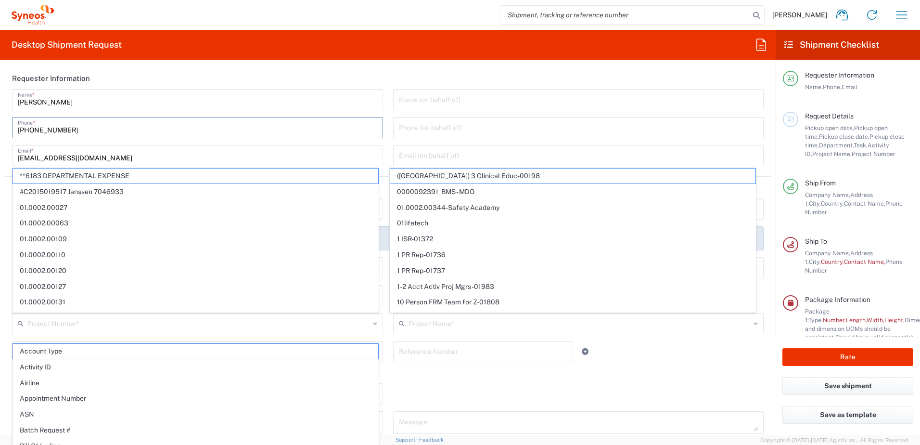
click at [370, 73] on header "Requester Information" at bounding box center [388, 78] width 766 height 22
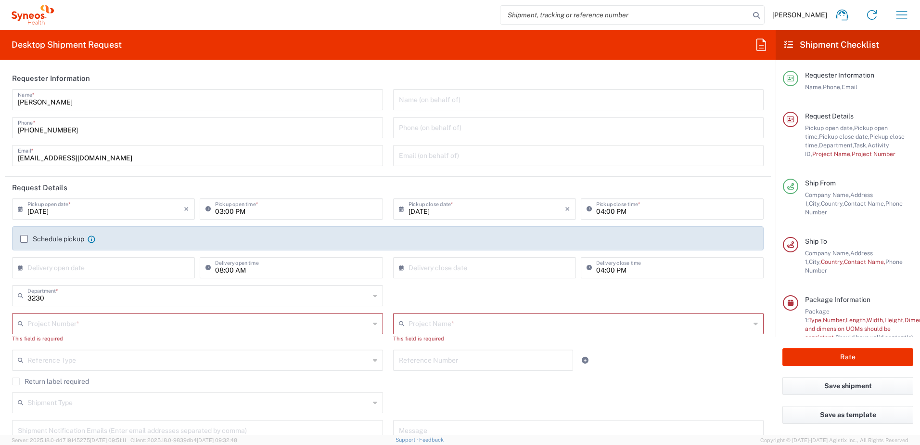
click at [45, 211] on input "[DATE]" at bounding box center [105, 208] width 156 height 17
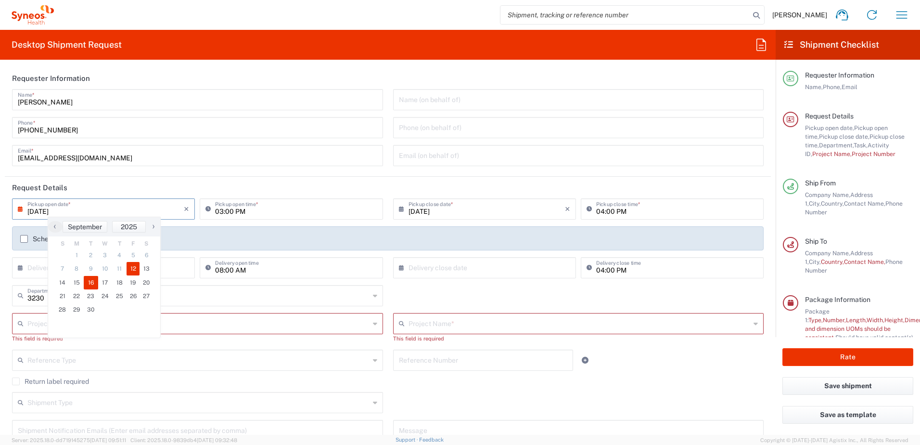
click at [90, 284] on span "16" at bounding box center [91, 282] width 14 height 13
type input "[DATE]"
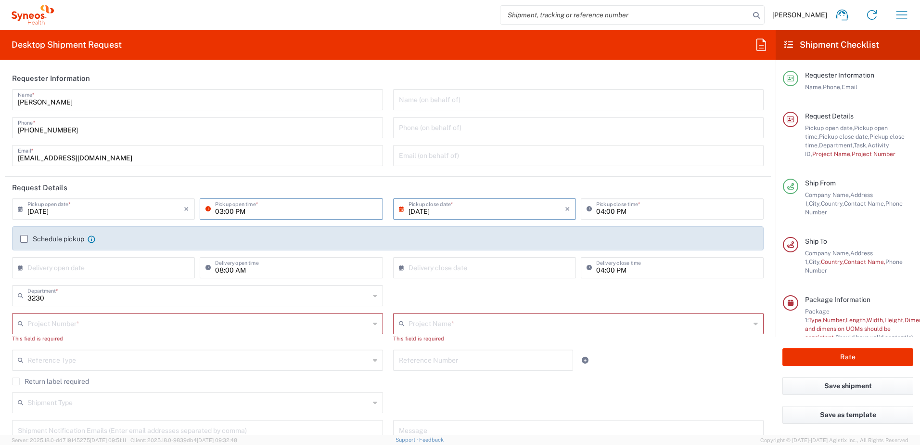
click at [217, 212] on input "03:00 PM" at bounding box center [296, 208] width 162 height 17
click at [236, 212] on input "09:00 PM" at bounding box center [296, 208] width 162 height 17
type input "09:00 AM"
click at [596, 212] on input "04:00 PM" at bounding box center [677, 208] width 162 height 17
type input "06:00 PM"
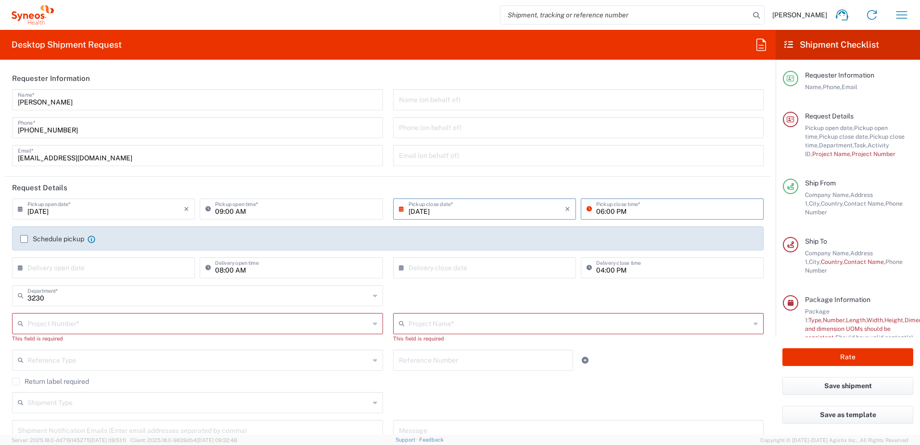
click at [220, 268] on input "08:00 AM" at bounding box center [296, 266] width 162 height 17
type input "09:00 AM"
click at [596, 270] on input "04:00 PM" at bounding box center [677, 266] width 162 height 17
type input "06:00 PM"
click at [550, 295] on div "3230 Department * 3230 3000 3100 3109 3110 3111 3112 3125 3130 3135 3136 3150 3…" at bounding box center [388, 299] width 762 height 28
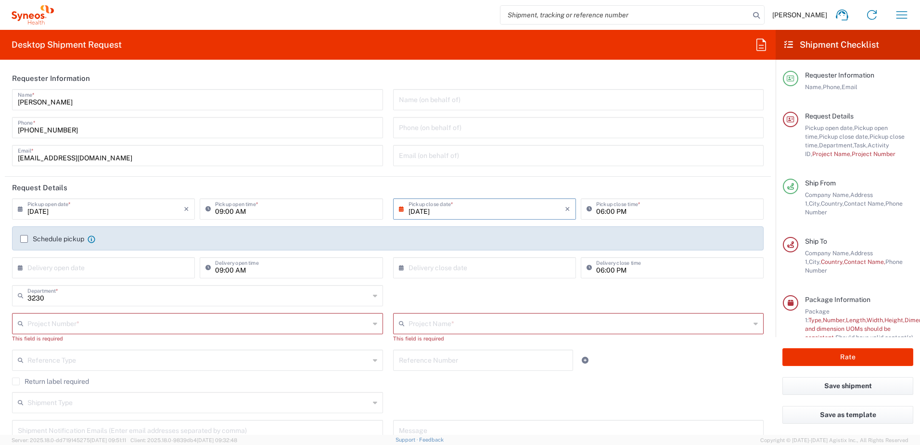
click at [92, 321] on input "text" at bounding box center [198, 322] width 342 height 17
type input "7009553"
click at [83, 306] on span "7009553" at bounding box center [195, 304] width 365 height 15
click at [432, 334] on div "This field is required" at bounding box center [578, 338] width 371 height 9
click at [436, 330] on input "text" at bounding box center [579, 322] width 343 height 17
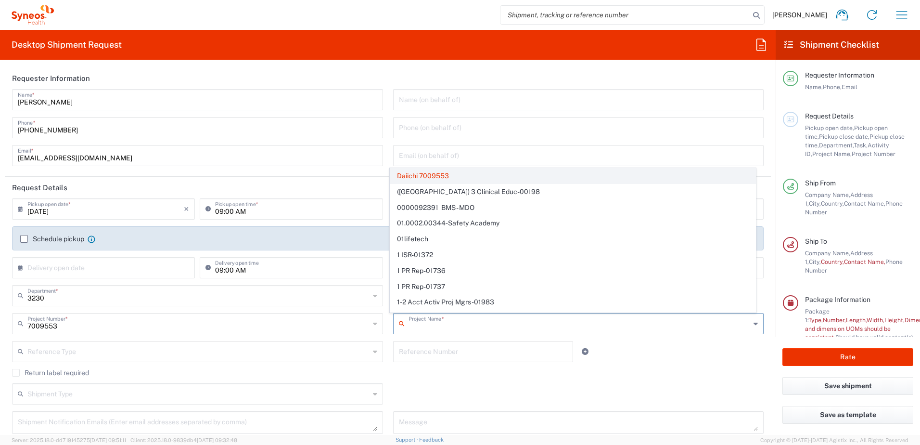
click at [437, 177] on span "Daiichi 7009553" at bounding box center [572, 175] width 365 height 15
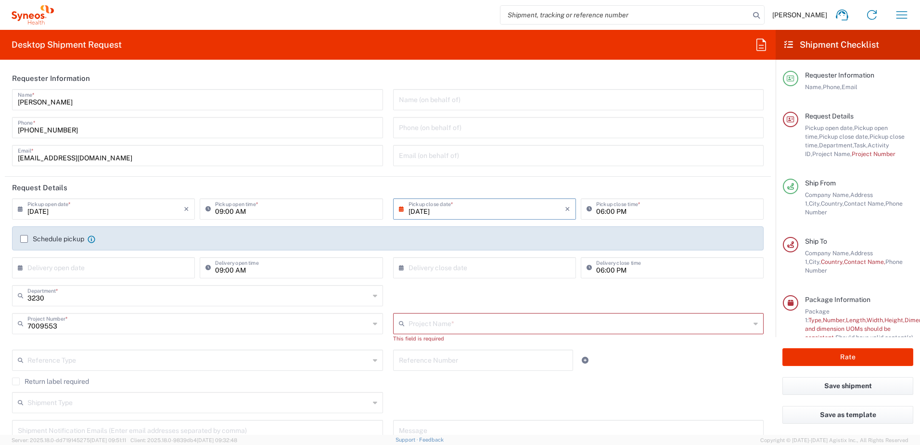
click at [673, 380] on agx-checkbox-control "Return label required" at bounding box center [388, 381] width 752 height 8
click at [464, 327] on input "text" at bounding box center [579, 322] width 342 height 17
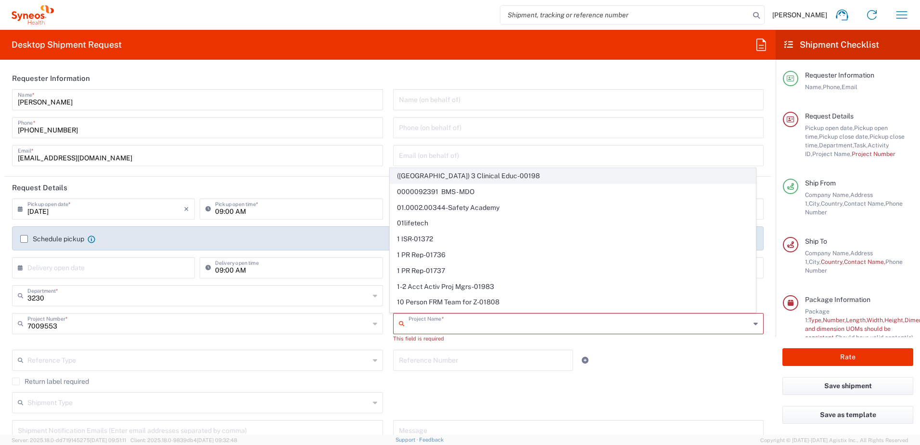
click at [439, 176] on span "([GEOGRAPHIC_DATA]) 3 Clinical Educ-00198" at bounding box center [572, 175] width 365 height 15
type input "([GEOGRAPHIC_DATA]) 3 Clinical Educ-00198"
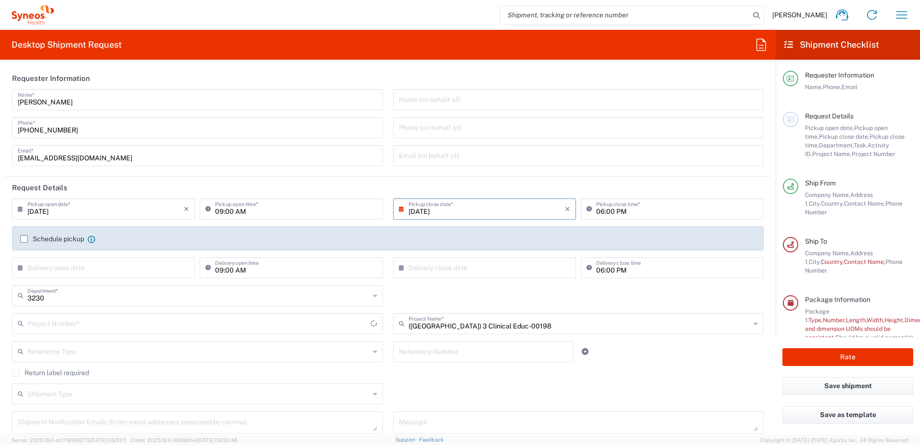
click at [512, 329] on input "([GEOGRAPHIC_DATA]) 3 Clinical Educ-00198" at bounding box center [579, 322] width 342 height 17
type input "([GEOGRAPHIC_DATA]) 3 Clinical Educ-00198"
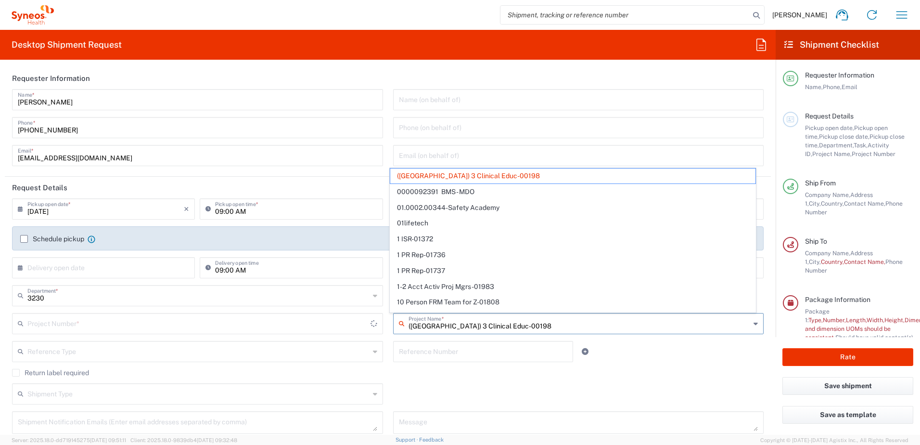
click at [535, 324] on input "([GEOGRAPHIC_DATA]) 3 Clinical Educ-00198" at bounding box center [579, 322] width 342 height 17
type input "400000198"
click at [644, 369] on agx-checkbox-control "Return label required" at bounding box center [388, 373] width 752 height 8
type input "([GEOGRAPHIC_DATA]) 3 Clinical Educ-00198"
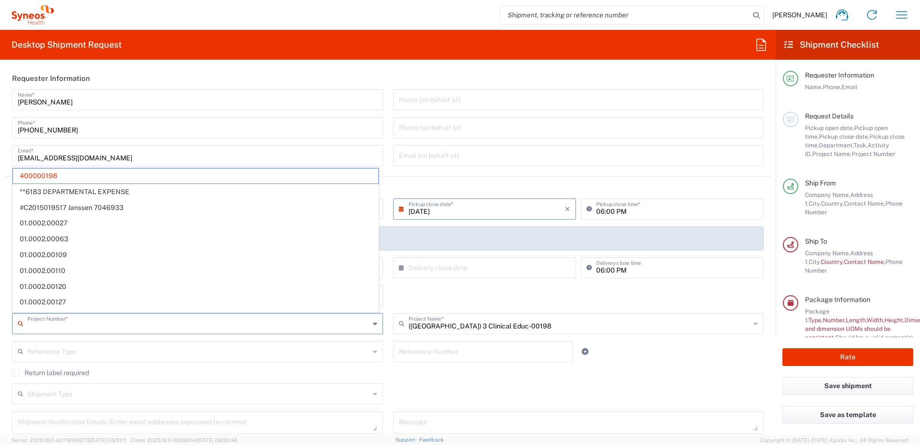
drag, startPoint x: 220, startPoint y: 329, endPoint x: 165, endPoint y: 328, distance: 54.9
click at [220, 328] on input "text" at bounding box center [198, 322] width 342 height 17
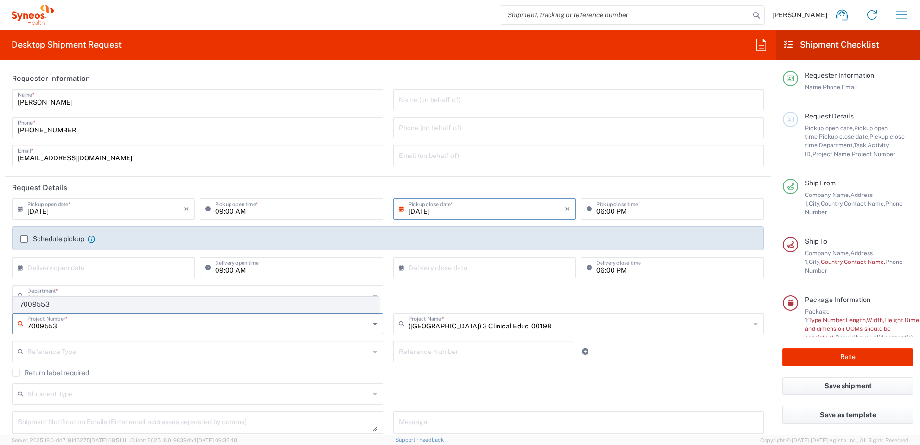
type input "7009553"
click at [124, 303] on span "7009553" at bounding box center [195, 304] width 365 height 15
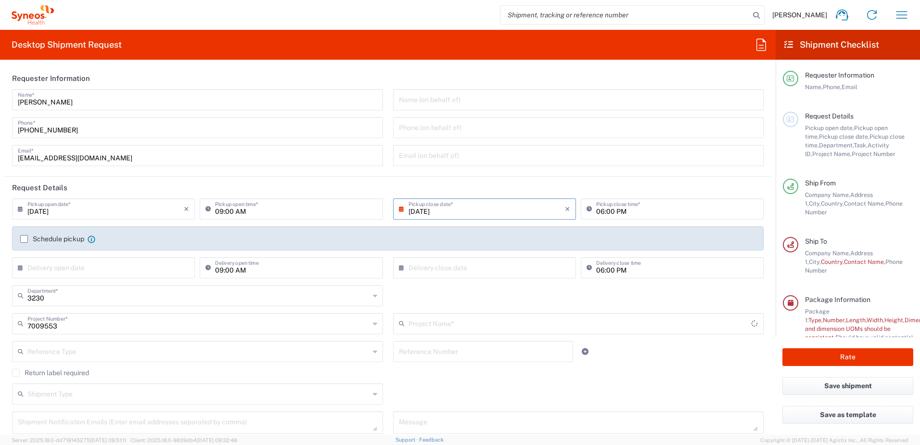
type input "Daiichi 7009553"
click at [535, 324] on input "text" at bounding box center [579, 322] width 342 height 17
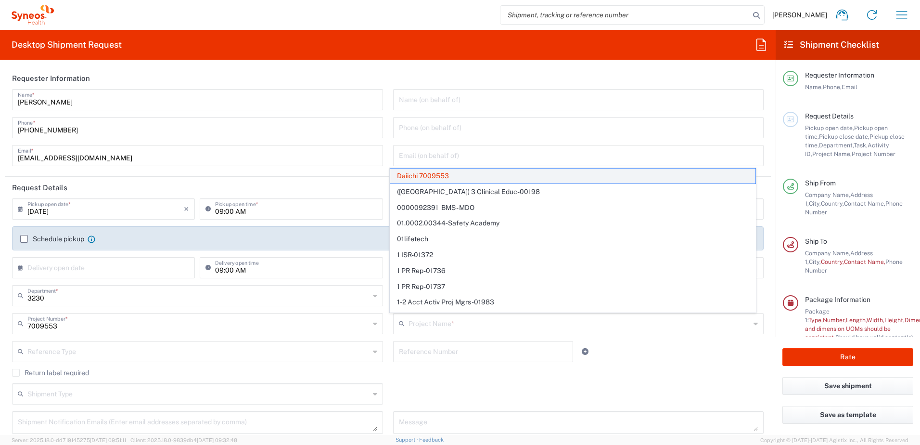
click at [509, 179] on span "Daiichi 7009553" at bounding box center [572, 175] width 365 height 15
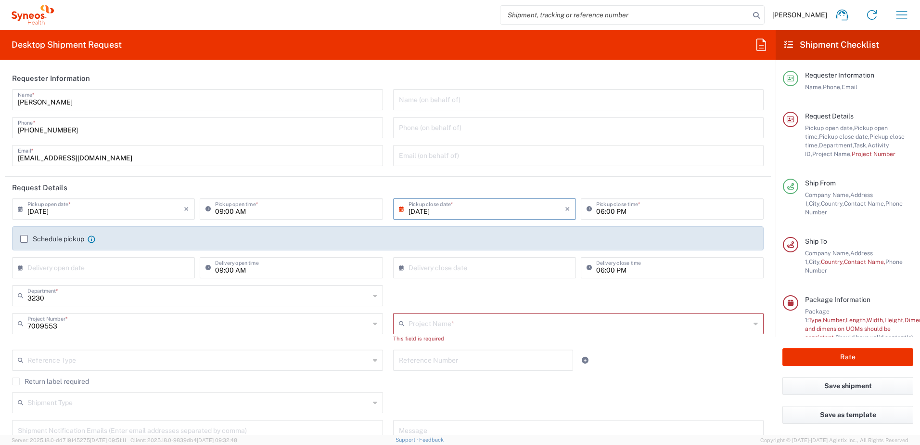
click at [666, 381] on agx-checkbox-control "Return label required" at bounding box center [388, 381] width 752 height 8
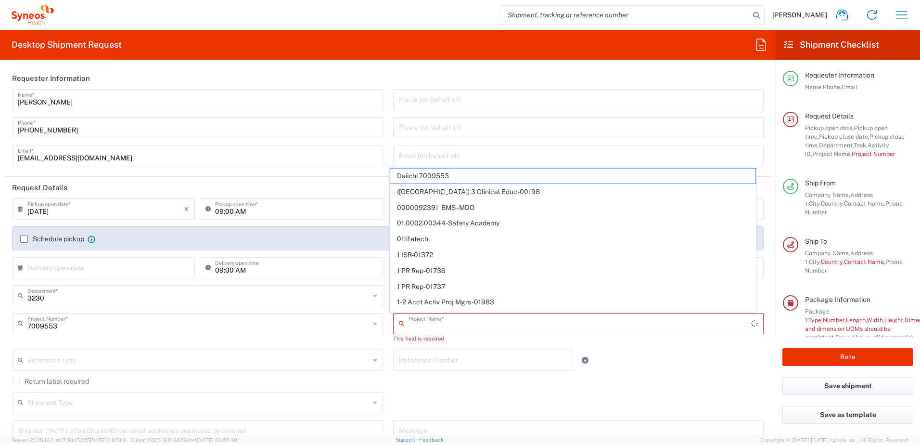
click at [542, 326] on input "text" at bounding box center [579, 322] width 343 height 17
type input "([GEOGRAPHIC_DATA]) 3 Clinical Educ-00198"
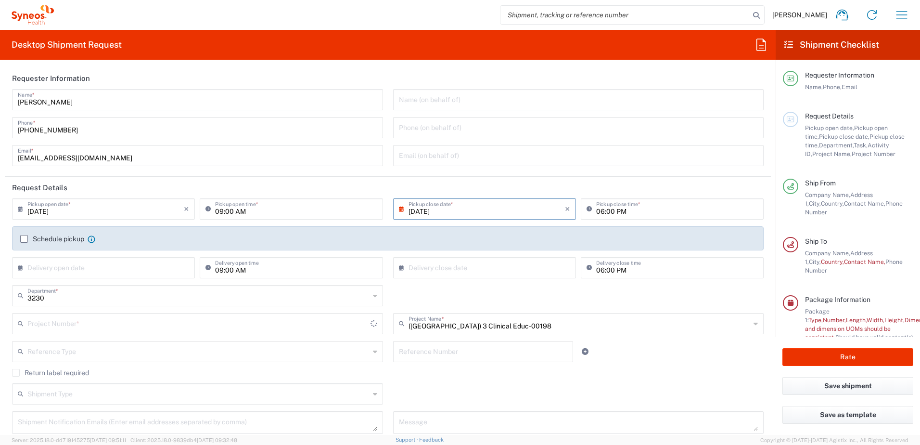
click at [507, 326] on input "([GEOGRAPHIC_DATA]) 3 Clinical Educ-00198" at bounding box center [579, 322] width 342 height 17
type input "([GEOGRAPHIC_DATA]) 3 Clinical Educ-00198"
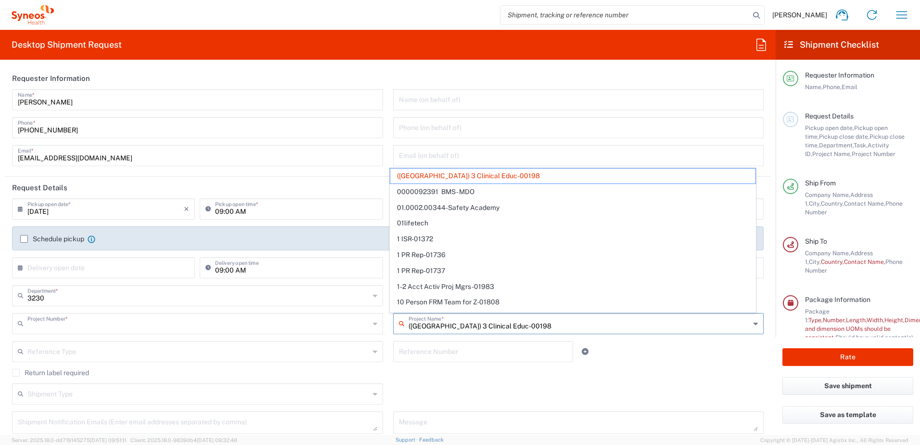
type input "400000198"
click at [507, 326] on input "([GEOGRAPHIC_DATA]) 3 Clinical Educ-00198" at bounding box center [579, 322] width 342 height 17
click at [285, 332] on div "400000198 Project Number *" at bounding box center [197, 323] width 371 height 21
click at [289, 327] on input "400000198" at bounding box center [198, 322] width 342 height 17
type input "([GEOGRAPHIC_DATA]) 3 Clinical Educ-00198"
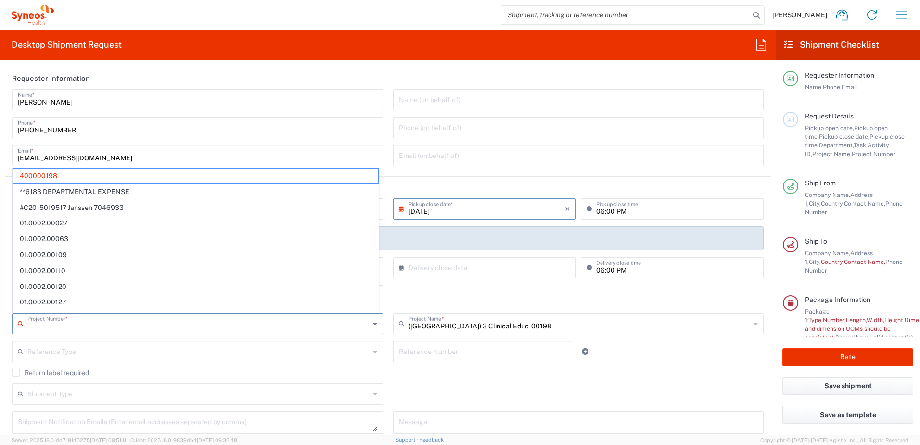
click at [281, 330] on input "text" at bounding box center [198, 322] width 342 height 17
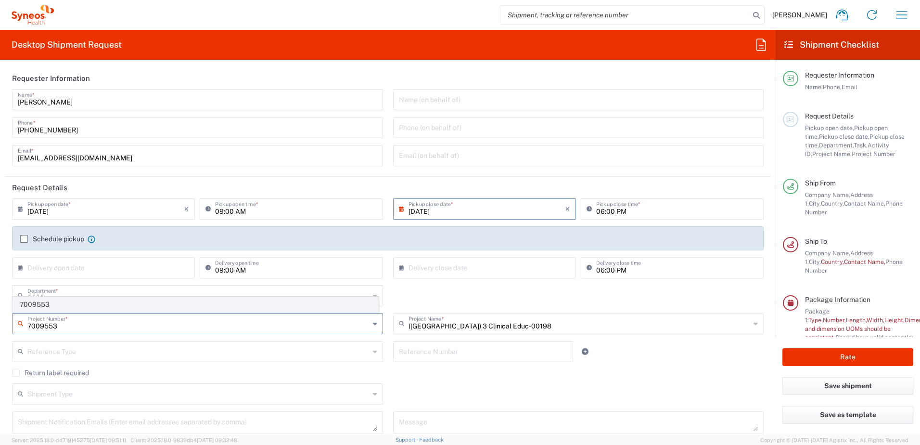
type input "7009553"
click at [91, 305] on span "7009553" at bounding box center [195, 304] width 365 height 15
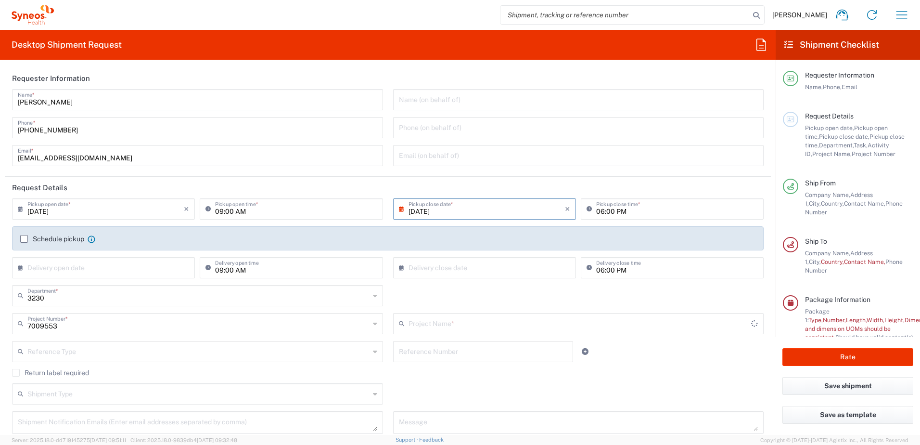
type input "Daiichi 7009553"
click at [664, 356] on div "Reference Type Account Type Activity ID Airline Appointment Number ASN Batch Re…" at bounding box center [388, 355] width 762 height 28
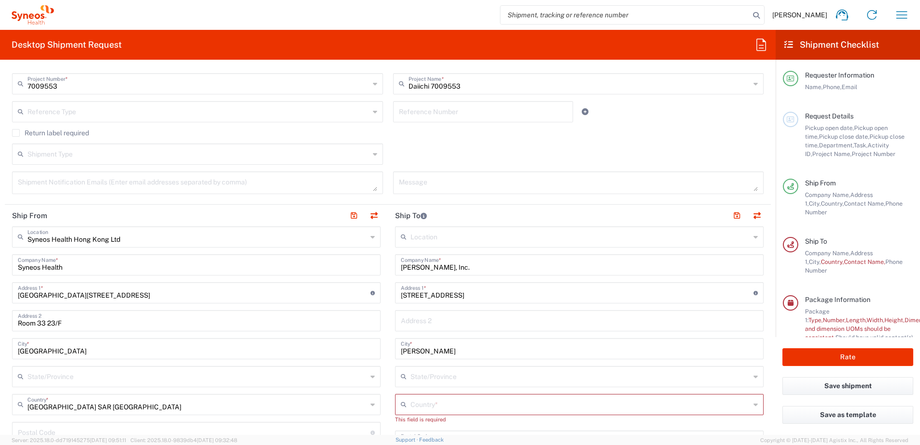
scroll to position [241, 0]
click at [369, 212] on button "button" at bounding box center [373, 214] width 13 height 13
type input "[PERSON_NAME], Inc."
type input "[STREET_ADDRESS]"
type input "[PERSON_NAME]"
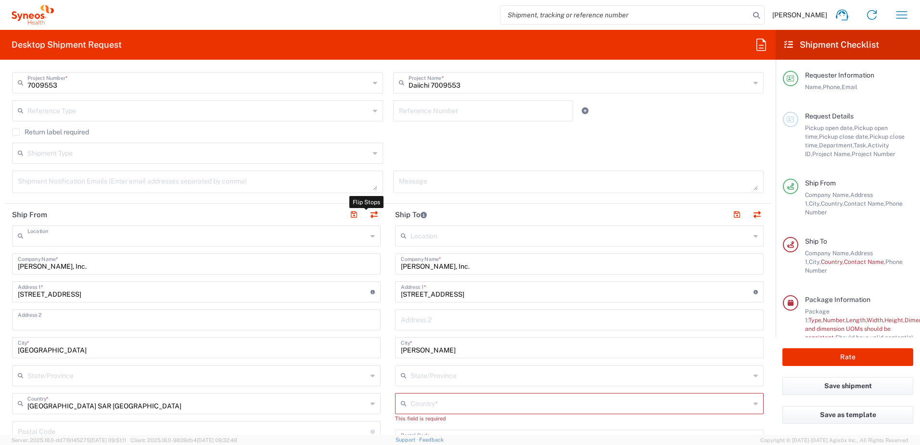
type input "07930"
type input "19089003059"
type input "EORI"
type input "Syneos Health Hong Kong Ltd"
type input "Syneos Health"
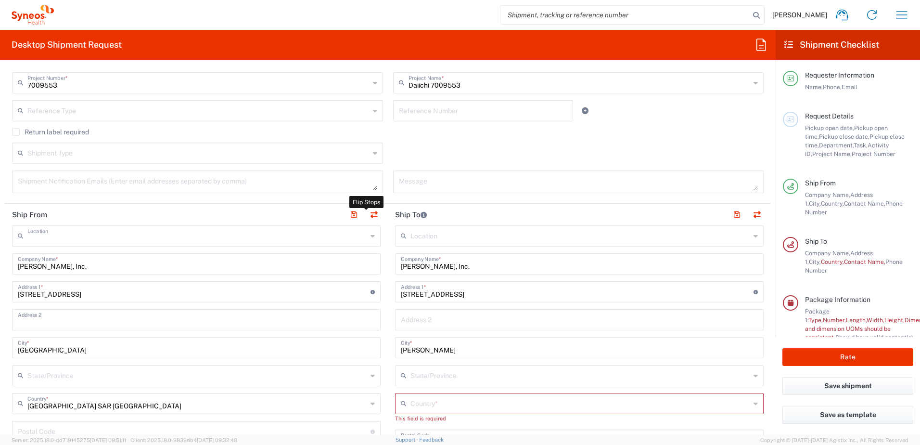
type input "[GEOGRAPHIC_DATA][STREET_ADDRESS]"
type input "Room 33 23/F"
type input "[GEOGRAPHIC_DATA]"
type input "[GEOGRAPHIC_DATA] SAR [GEOGRAPHIC_DATA]"
type input "[PERSON_NAME]"
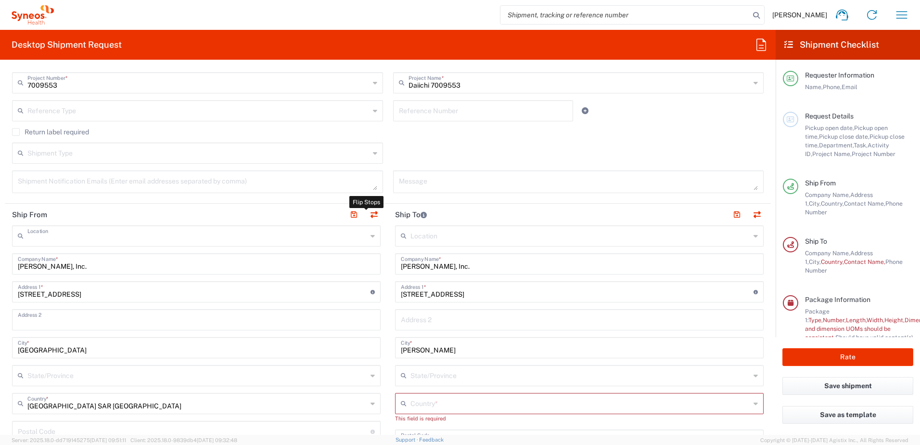
type input "[PHONE_NUMBER]"
type input "[EMAIL_ADDRESS][DOMAIN_NAME]"
type input "VAT"
type input "59317987"
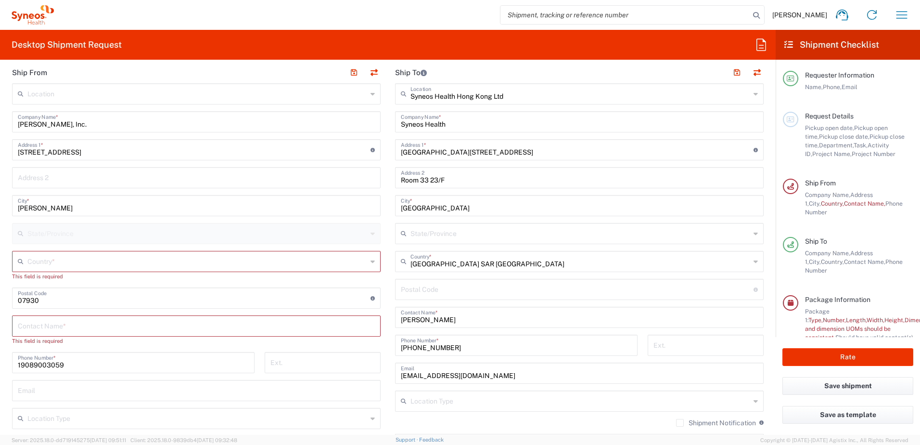
scroll to position [385, 0]
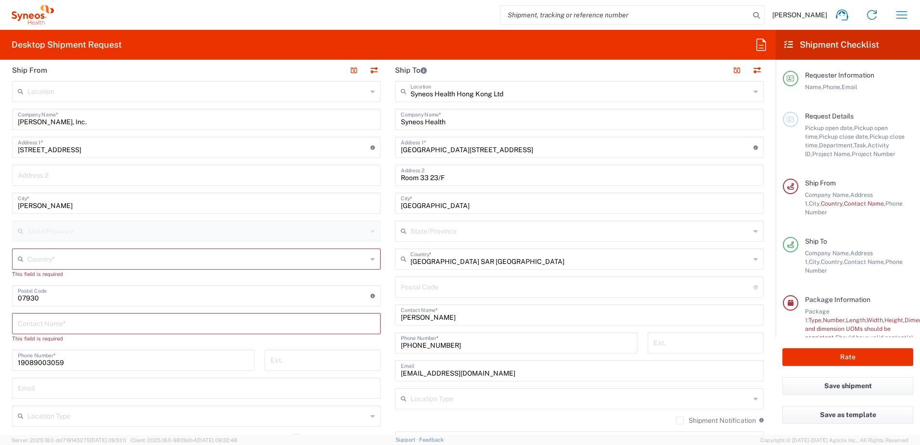
click at [102, 263] on input "text" at bounding box center [197, 258] width 340 height 17
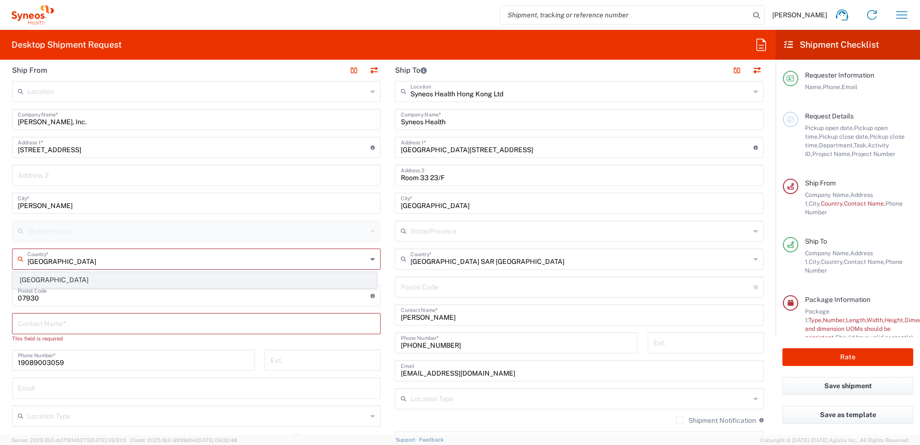
click at [30, 279] on span "[GEOGRAPHIC_DATA]" at bounding box center [194, 279] width 363 height 15
type input "[GEOGRAPHIC_DATA]"
type input "Sender/Shipper"
type input "Delivery Duty Paid"
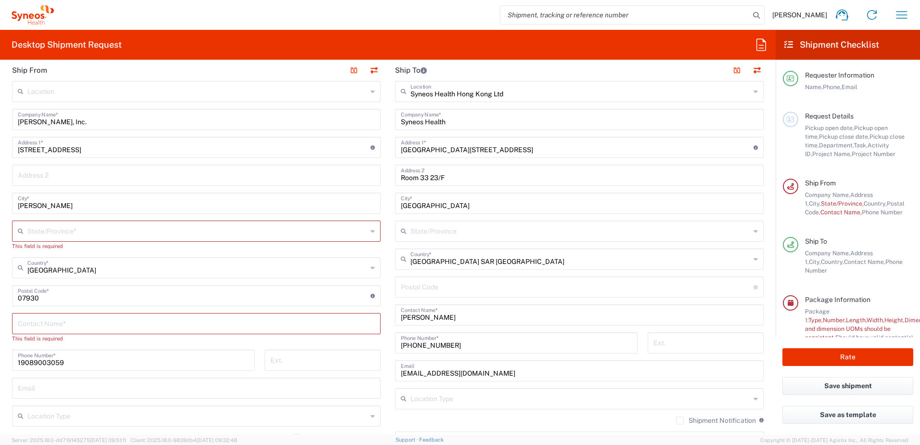
click at [91, 327] on input "text" at bounding box center [196, 322] width 357 height 17
click at [84, 320] on input "[PERSON_NAME] [PERSON_NAME]" at bounding box center [196, 322] width 357 height 17
drag, startPoint x: 84, startPoint y: 323, endPoint x: 269, endPoint y: 339, distance: 185.9
click at [17, 324] on div "[PERSON_NAME] [PERSON_NAME] Contact Name *" at bounding box center [196, 323] width 369 height 21
paste input "text"
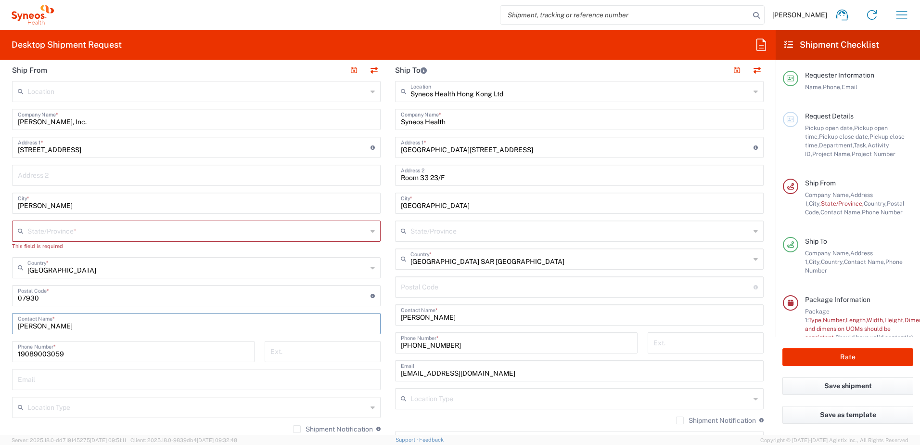
type input "[PERSON_NAME]"
click at [7, 364] on div "19089003059 Phone Number *" at bounding box center [133, 355] width 253 height 28
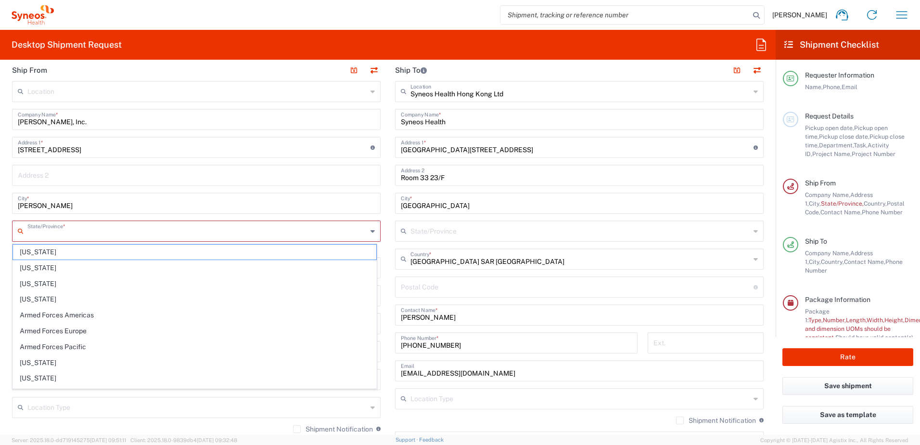
click at [222, 233] on input "text" at bounding box center [197, 230] width 340 height 17
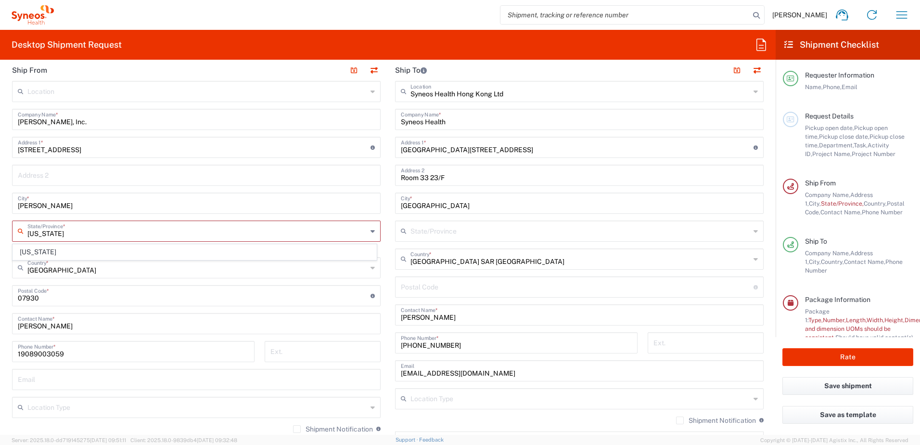
drag, startPoint x: 35, startPoint y: 250, endPoint x: 89, endPoint y: 244, distance: 53.7
click at [35, 250] on span "[US_STATE]" at bounding box center [194, 251] width 363 height 15
type input "[US_STATE]"
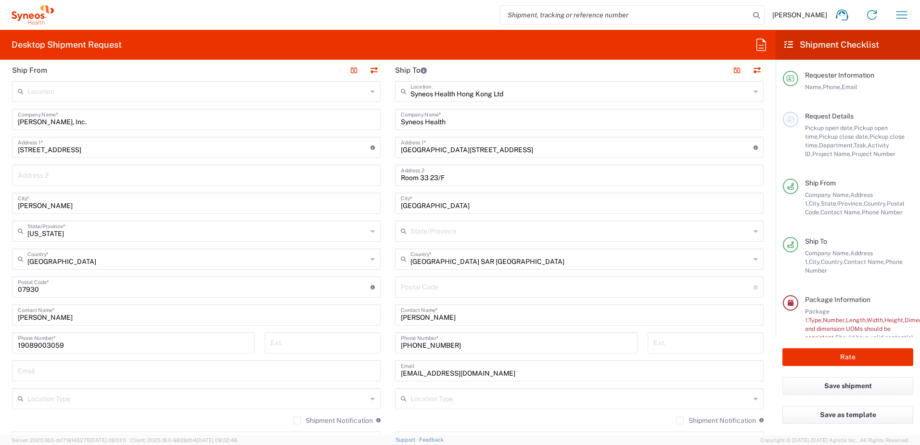
click at [388, 281] on main "Syneos Health Hong Kong Ltd Location Syneos Health Hong Kong Ltd [PERSON_NAME] …" at bounding box center [579, 283] width 383 height 404
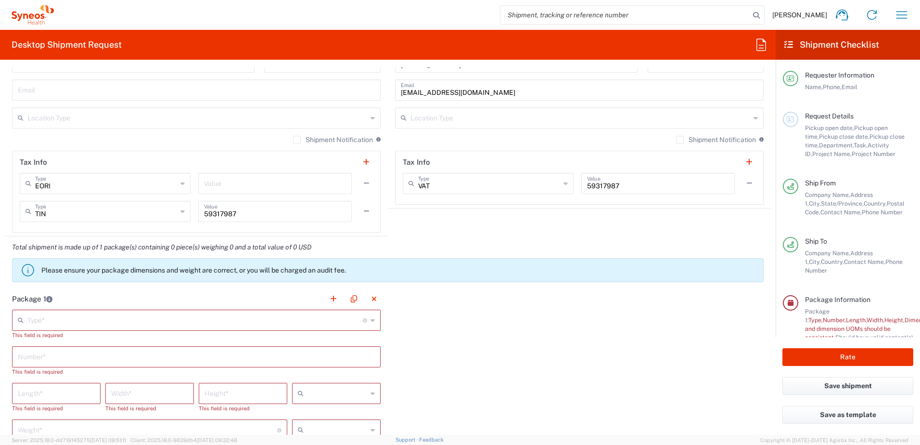
scroll to position [674, 0]
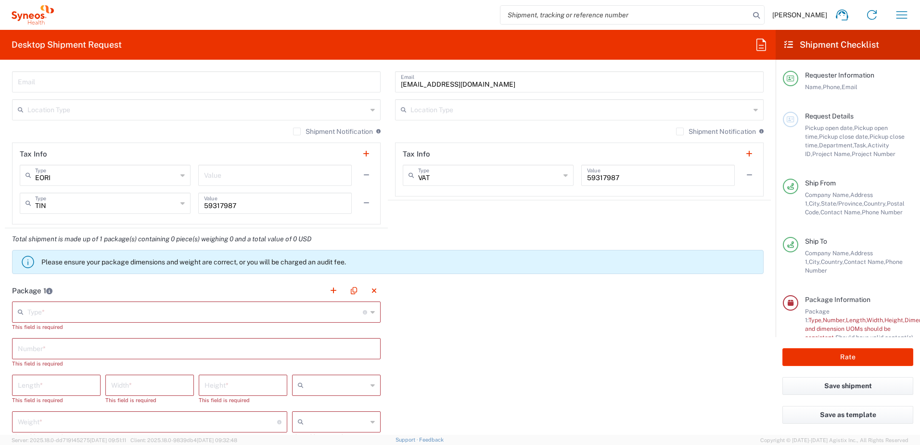
click at [215, 310] on input "text" at bounding box center [194, 311] width 335 height 17
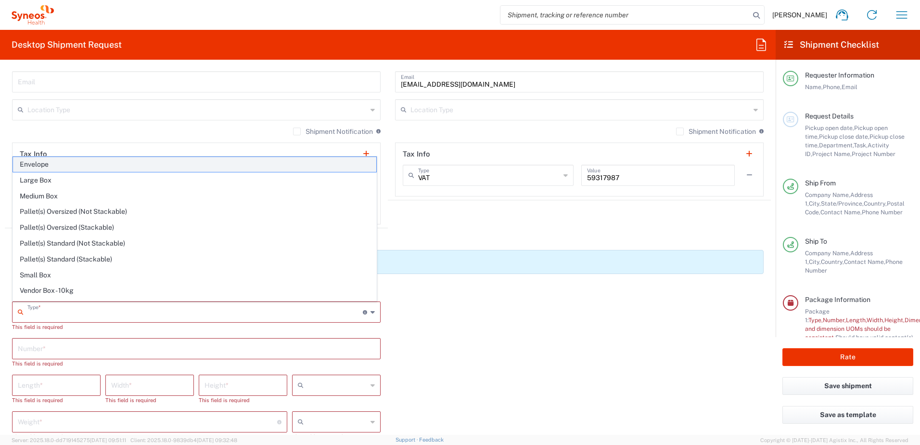
click at [138, 162] on span "Envelope" at bounding box center [194, 164] width 363 height 15
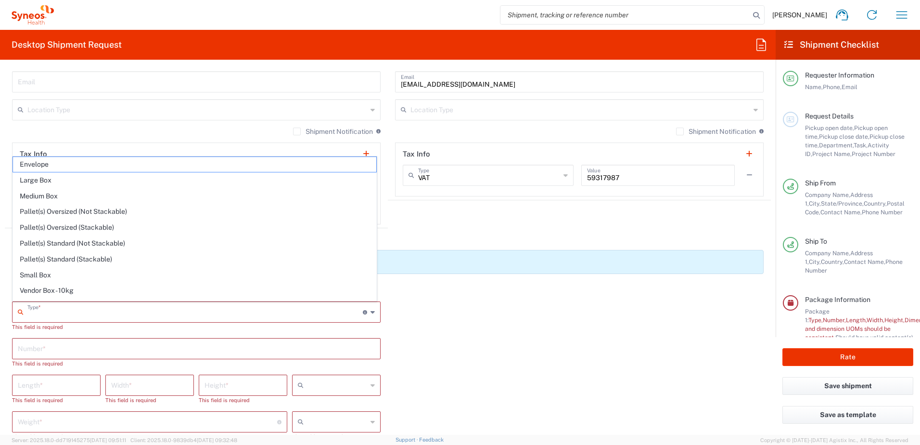
type input "Envelope"
type input "1"
type input "9.5"
type input "12.5"
type input "0.25"
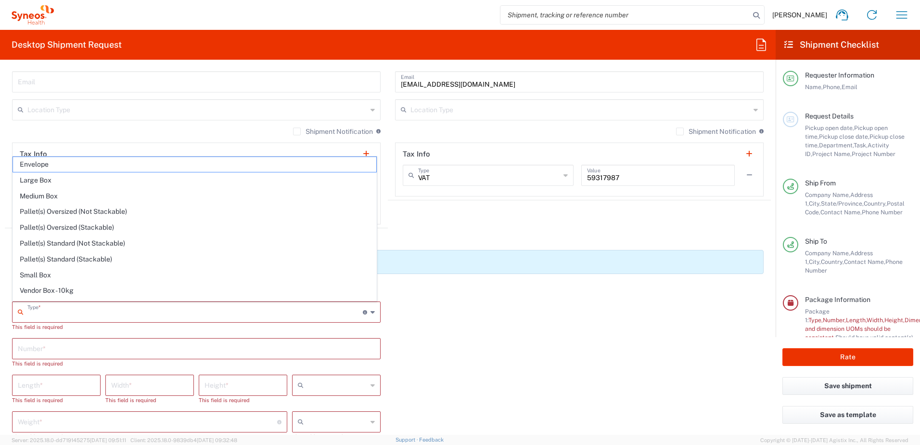
type input "in"
type input "0.45"
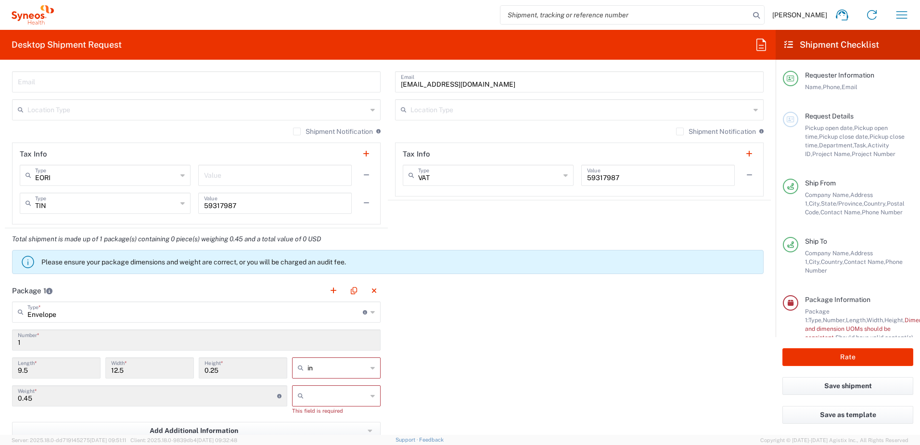
click at [343, 391] on input "text" at bounding box center [337, 395] width 60 height 15
type input "0.1"
click at [370, 400] on icon at bounding box center [372, 395] width 4 height 15
click at [331, 403] on input "0.1" at bounding box center [337, 395] width 60 height 15
drag, startPoint x: 339, startPoint y: 400, endPoint x: 173, endPoint y: 375, distance: 168.3
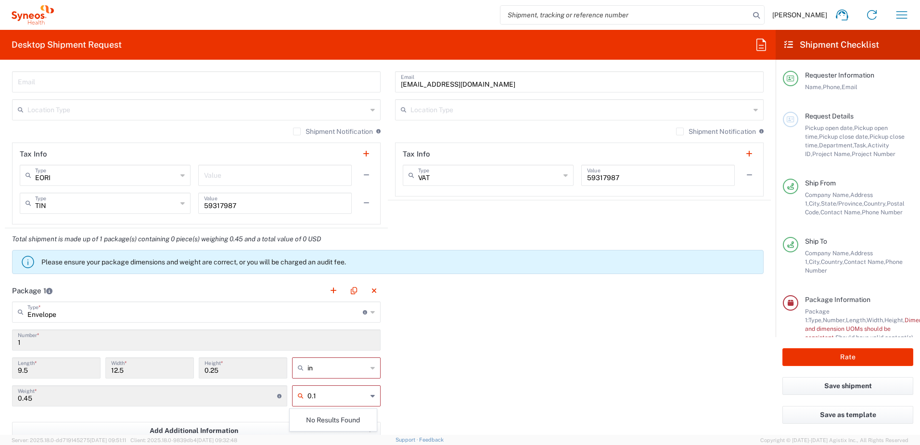
click at [173, 375] on main "Envelope Type * Material used to package goods Envelope Large Box Medium Box Pa…" at bounding box center [196, 398] width 383 height 194
click at [316, 397] on input "text" at bounding box center [337, 395] width 60 height 15
click at [436, 400] on div "Package 1 Envelope Type * Material used to package goods Envelope Large Box Med…" at bounding box center [388, 390] width 766 height 220
click at [357, 395] on input "text" at bounding box center [337, 395] width 60 height 15
click at [319, 416] on span "kgs" at bounding box center [333, 416] width 86 height 15
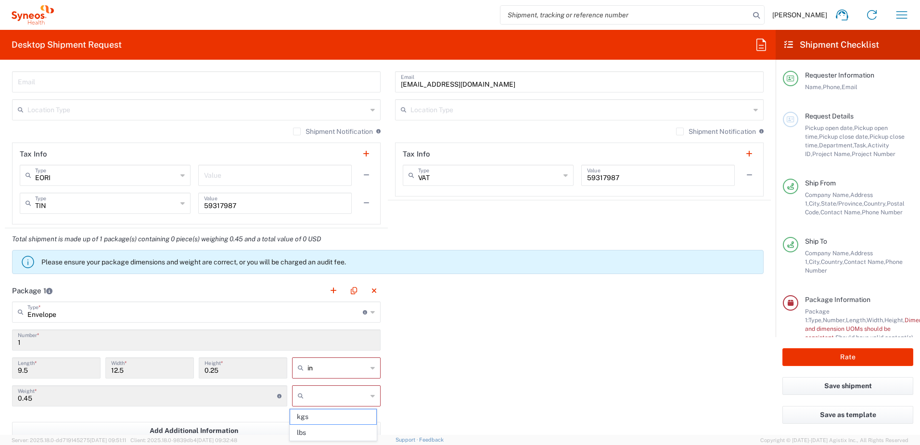
type input "kgs"
click at [543, 375] on div "Package 1 Envelope Type * Material used to package goods Envelope Large Box Med…" at bounding box center [388, 385] width 766 height 211
click at [340, 366] on input "text" at bounding box center [337, 367] width 60 height 15
drag, startPoint x: 314, startPoint y: 405, endPoint x: 539, endPoint y: 348, distance: 232.2
click at [314, 406] on span "cm" at bounding box center [333, 404] width 86 height 15
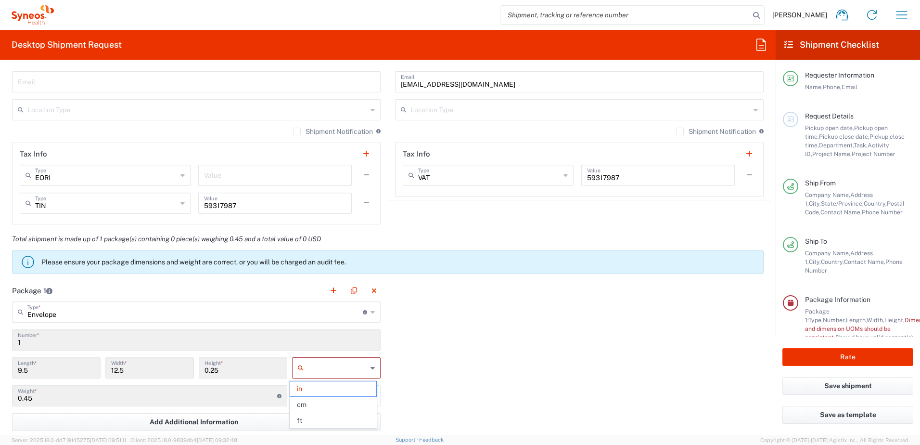
type input "24.13"
type input "31.75"
type input "0.64"
type input "cm"
click at [539, 348] on div "Package 1 Envelope Type * Material used to package goods Envelope Large Box Med…" at bounding box center [388, 385] width 766 height 211
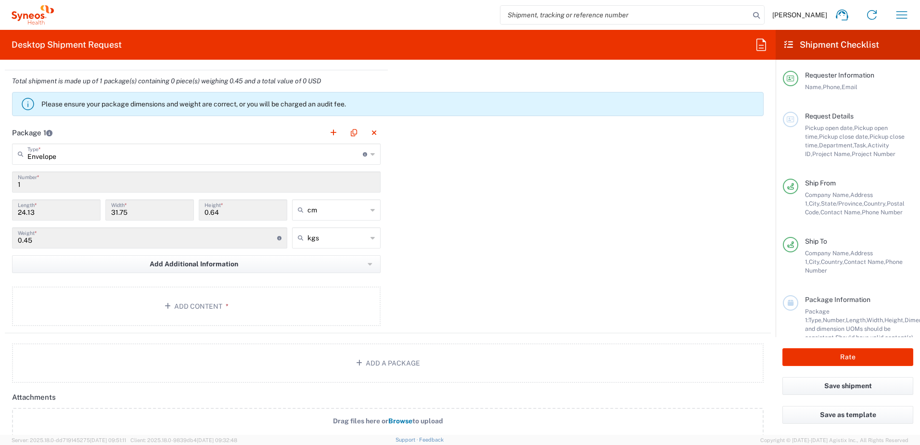
scroll to position [914, 0]
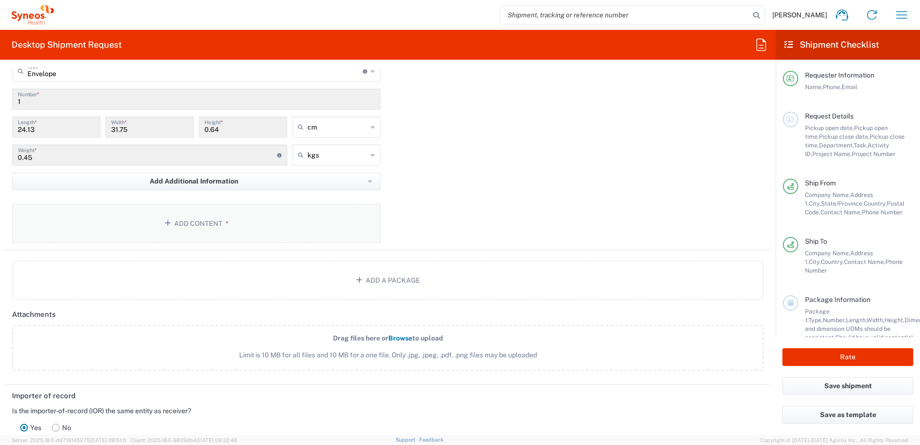
click at [311, 230] on button "Add Content *" at bounding box center [196, 223] width 369 height 39
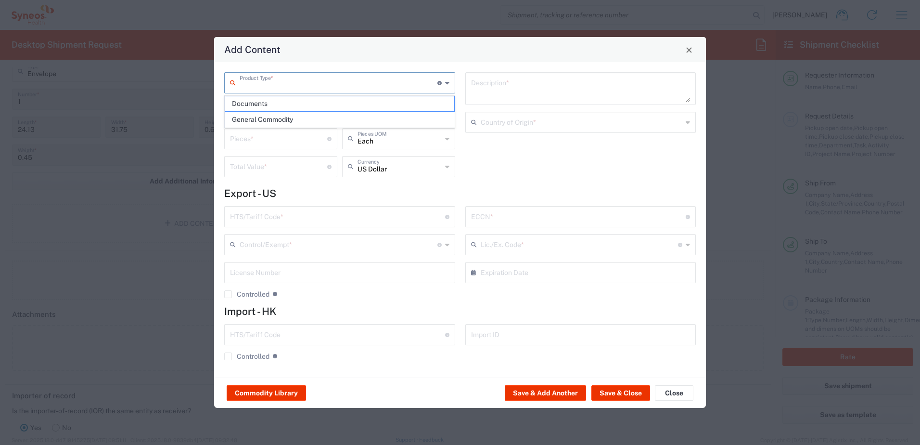
click at [348, 87] on input "text" at bounding box center [339, 82] width 198 height 17
click at [354, 103] on span "Documents" at bounding box center [339, 103] width 229 height 15
type input "Documents"
type input "1"
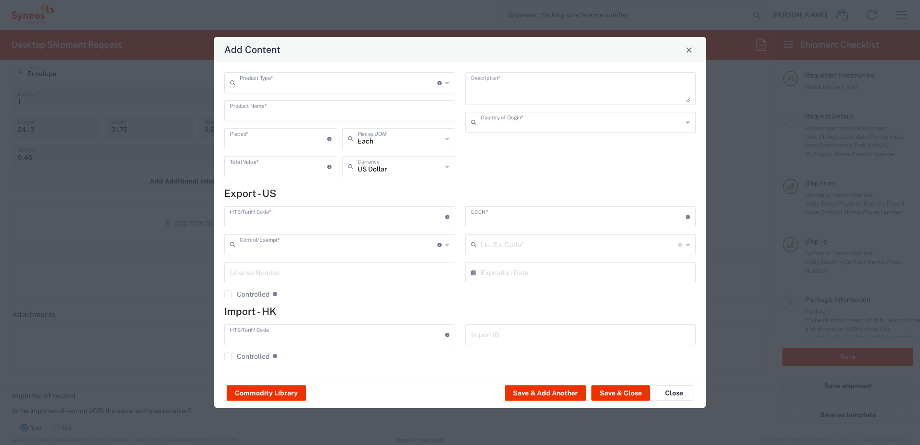
type input "1"
type textarea "Documents"
type input "[GEOGRAPHIC_DATA]"
type input "0000.00.0000"
type input "FTR Exemption"
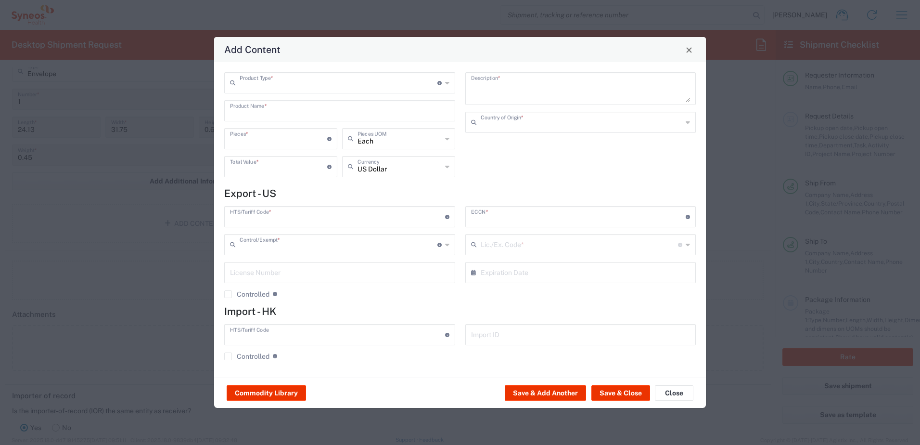
type input "0000"
type input "0000.00.0000"
type input "30.37(a)"
click at [572, 163] on div "Documents Description * [GEOGRAPHIC_DATA] Country of Origin *" at bounding box center [580, 128] width 241 height 112
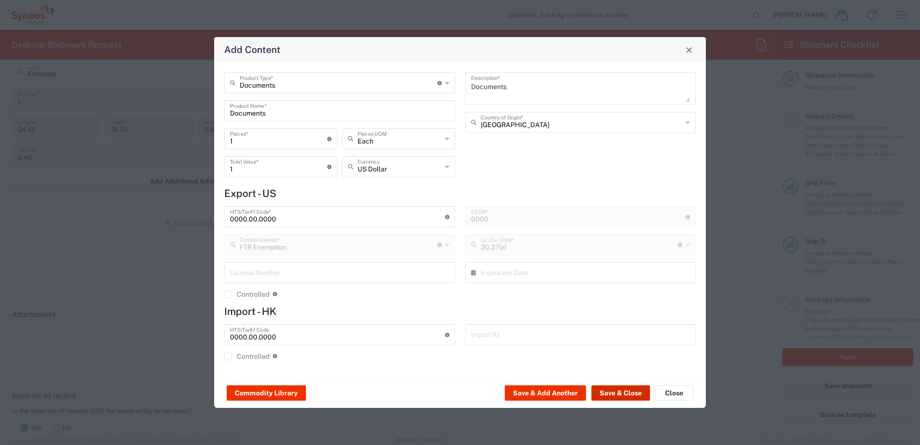
click at [619, 396] on button "Save & Close" at bounding box center [620, 392] width 59 height 15
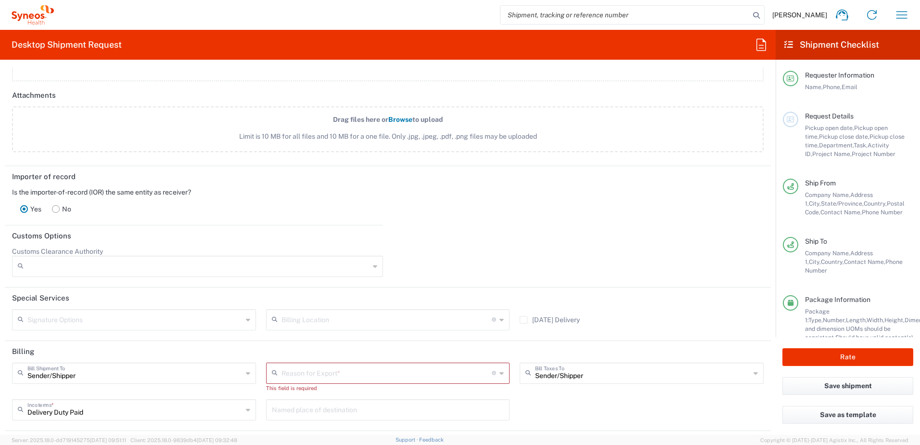
scroll to position [1248, 0]
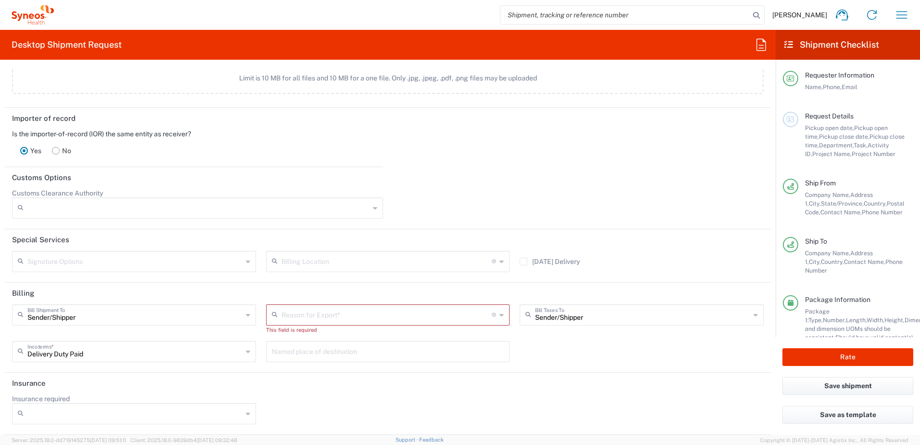
click at [353, 318] on input "text" at bounding box center [386, 314] width 211 height 17
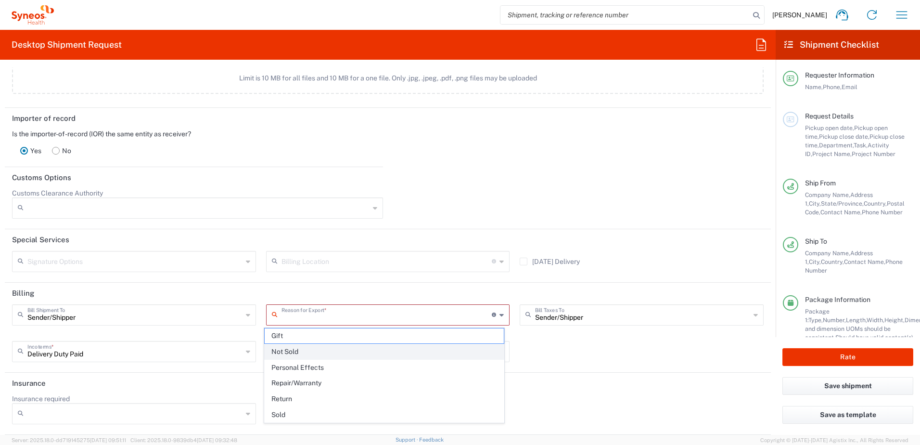
click at [353, 352] on span "Not Sold" at bounding box center [385, 351] width 240 height 15
type input "Not Sold"
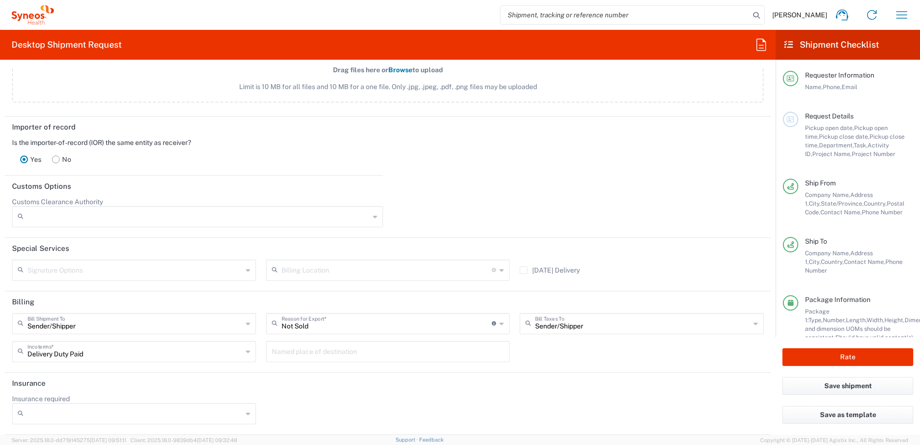
scroll to position [1239, 0]
click at [625, 361] on div "Sender/[PERSON_NAME] Shipment To Sender/Shipper Recipient Account Third Party A…" at bounding box center [388, 341] width 762 height 56
click at [96, 326] on input "text" at bounding box center [134, 322] width 215 height 17
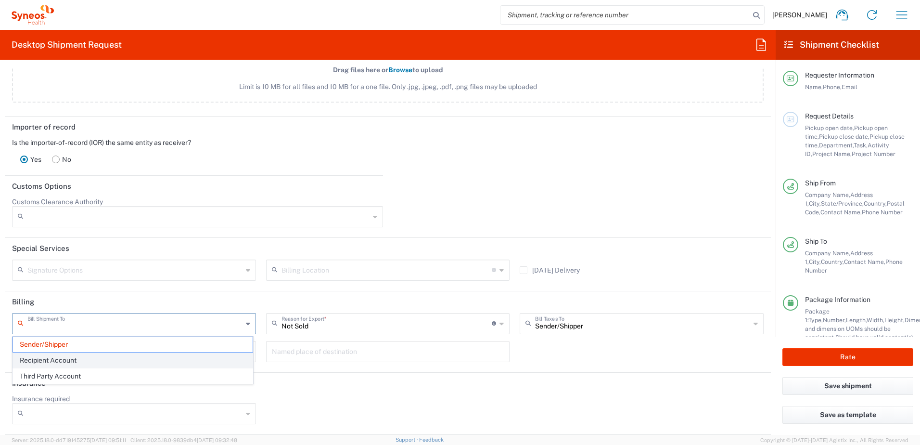
click at [103, 362] on span "Recipient Account" at bounding box center [133, 360] width 240 height 15
type input "Recipient Account"
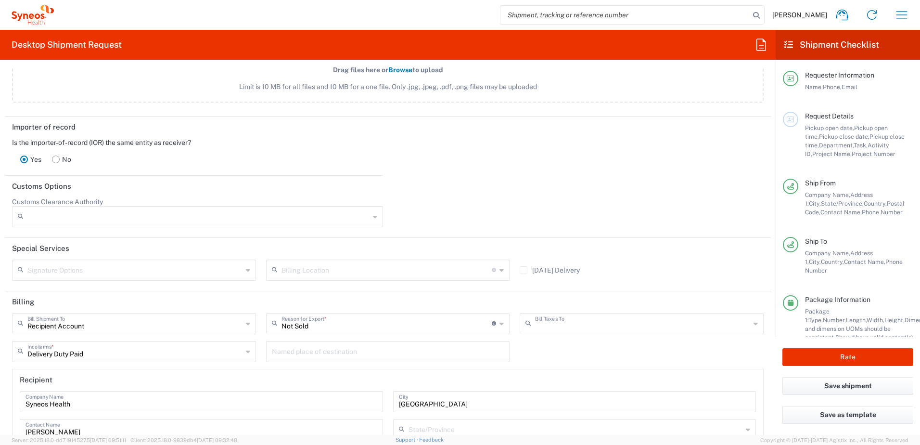
drag, startPoint x: 542, startPoint y: 324, endPoint x: 576, endPoint y: 343, distance: 38.3
click at [543, 324] on input "text" at bounding box center [642, 322] width 215 height 17
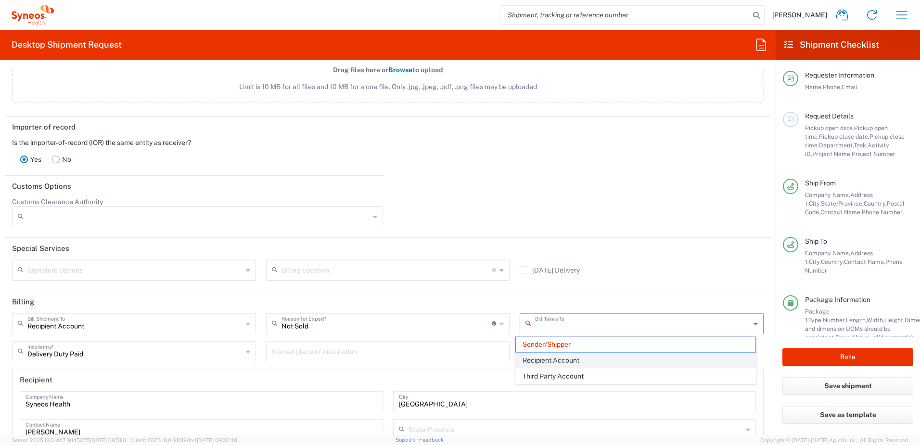
click at [576, 357] on span "Recipient Account" at bounding box center [636, 360] width 240 height 15
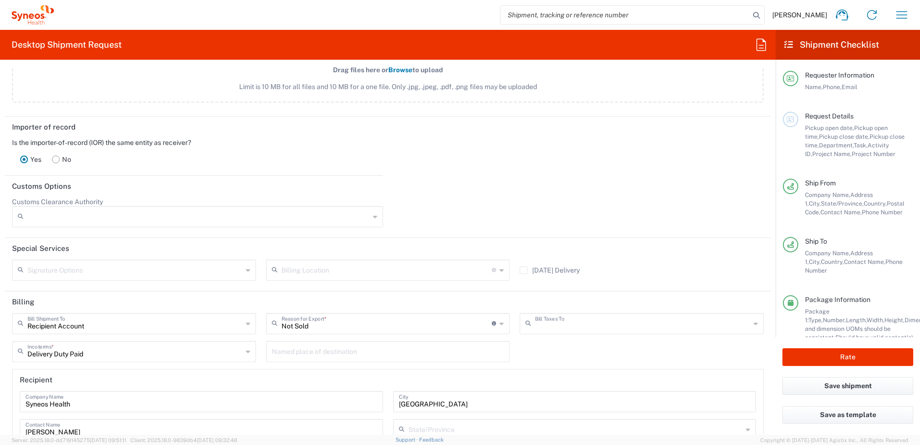
type input "Recipient Account"
click at [567, 354] on div "Recipient Account Bill Shipment To Sender/Shipper Recipient Account Third Party…" at bounding box center [388, 423] width 762 height 221
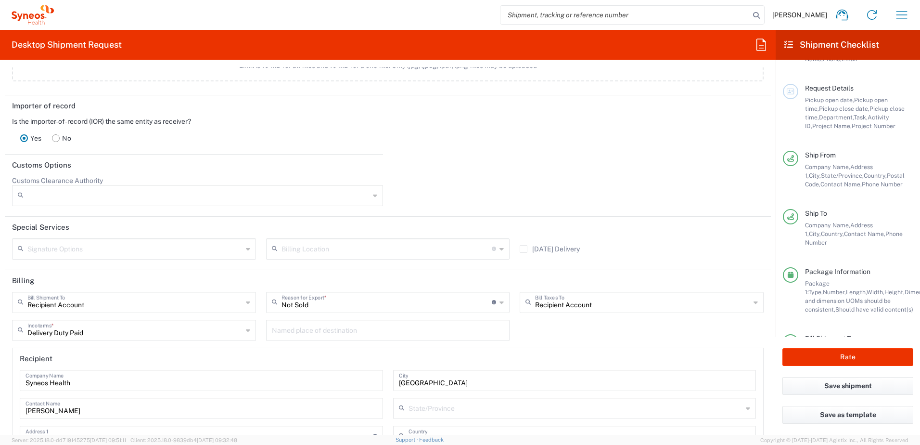
scroll to position [0, 0]
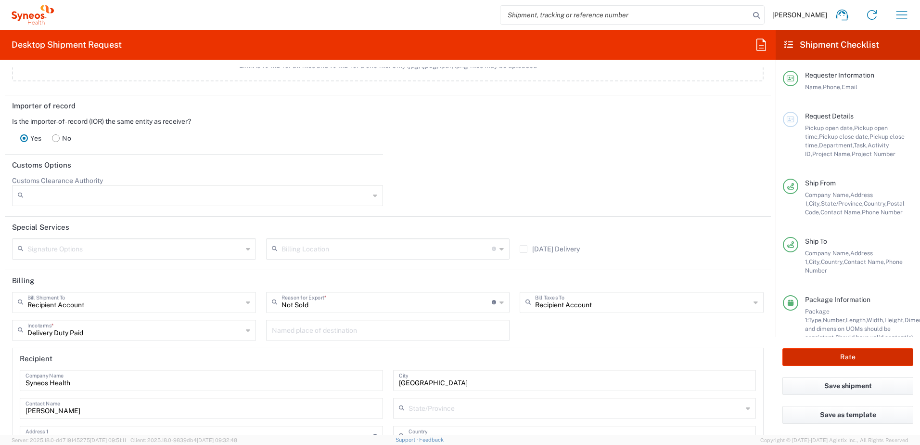
click at [862, 357] on button "Rate" at bounding box center [847, 357] width 131 height 18
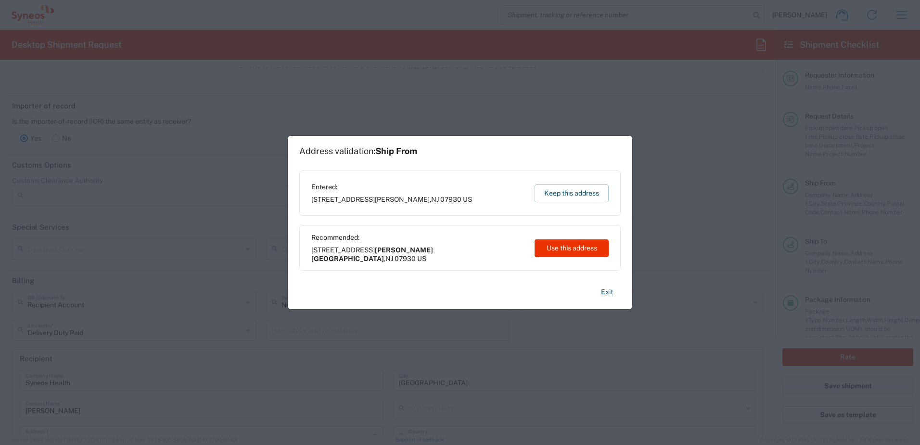
type input "7009553"
click at [581, 197] on button "Keep this address" at bounding box center [572, 193] width 74 height 18
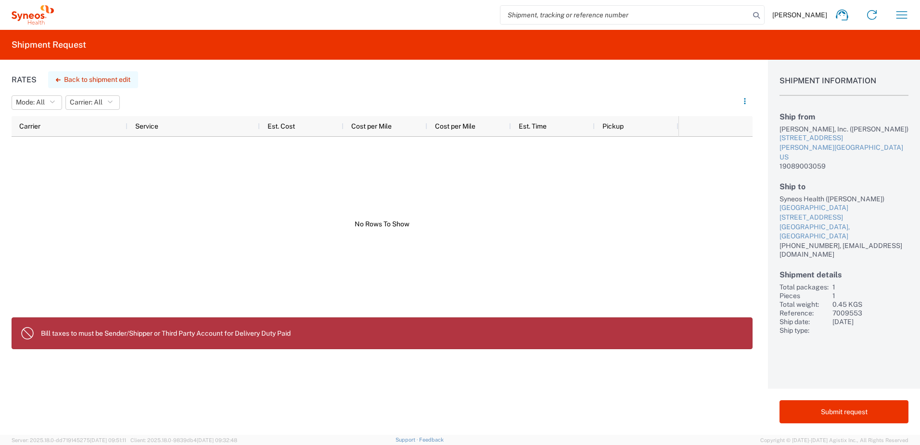
click at [122, 80] on button "Back to shipment edit" at bounding box center [93, 79] width 90 height 17
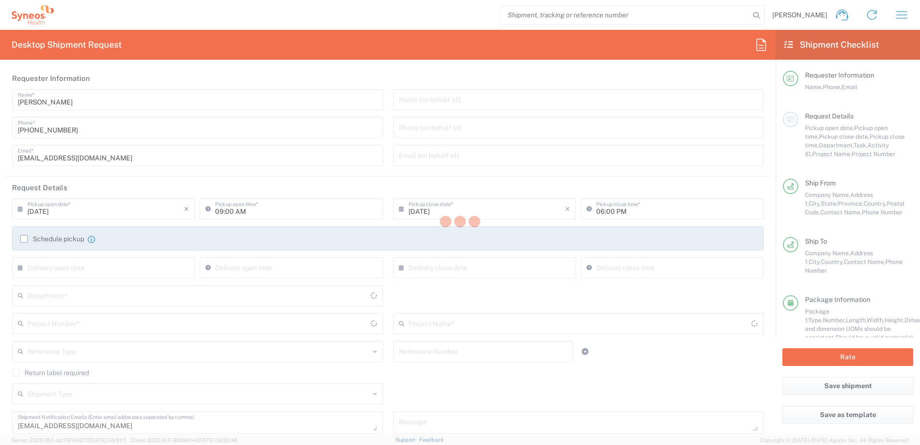
type input "7009553"
type input "Daiichi 7009553"
type input "[US_STATE]"
type input "Envelope"
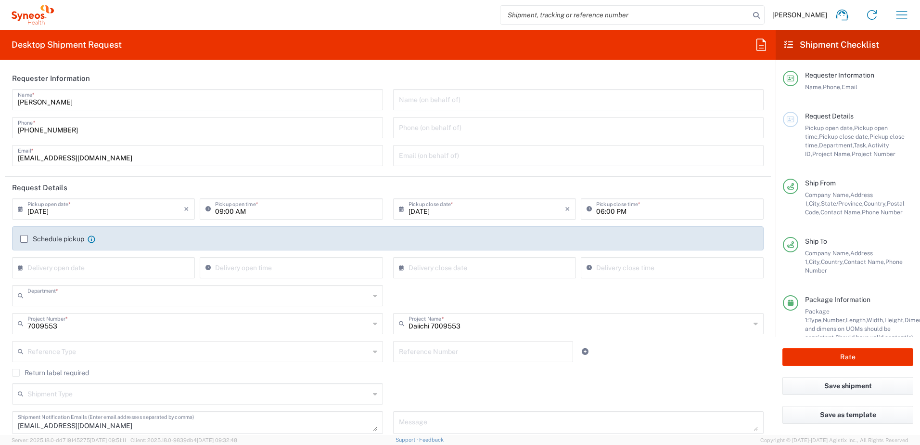
type input "3230"
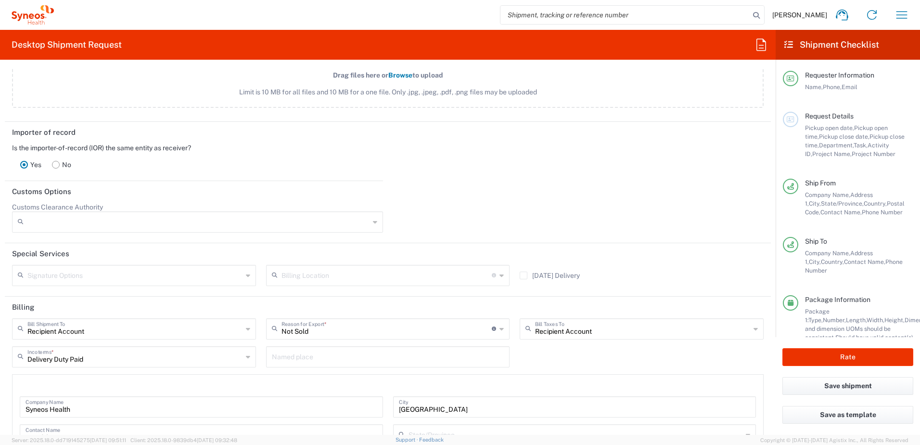
scroll to position [1299, 0]
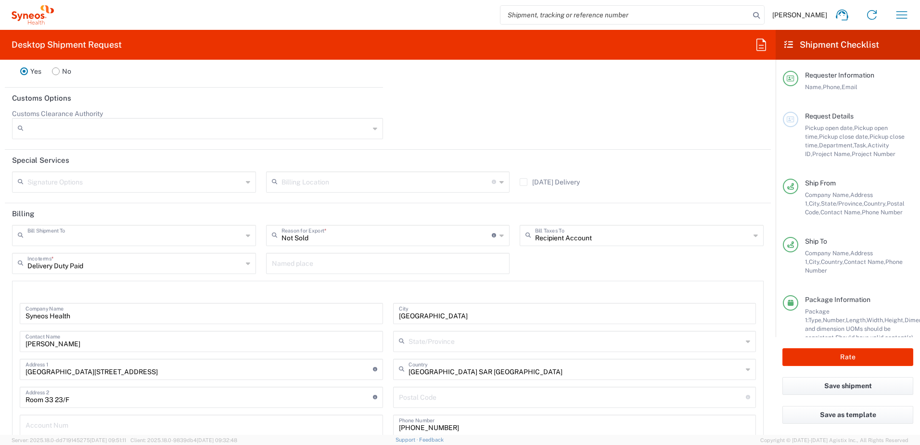
click at [200, 233] on input "text" at bounding box center [134, 234] width 215 height 17
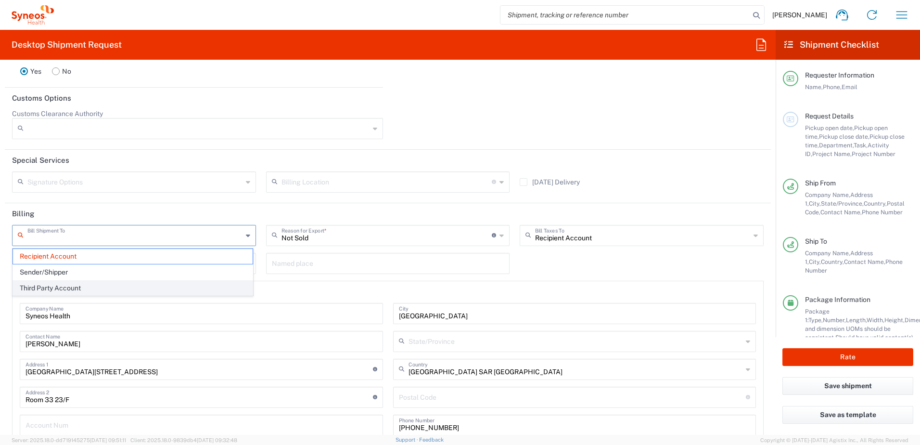
click at [163, 287] on span "Third Party Account" at bounding box center [133, 288] width 240 height 15
type input "Third Party Account"
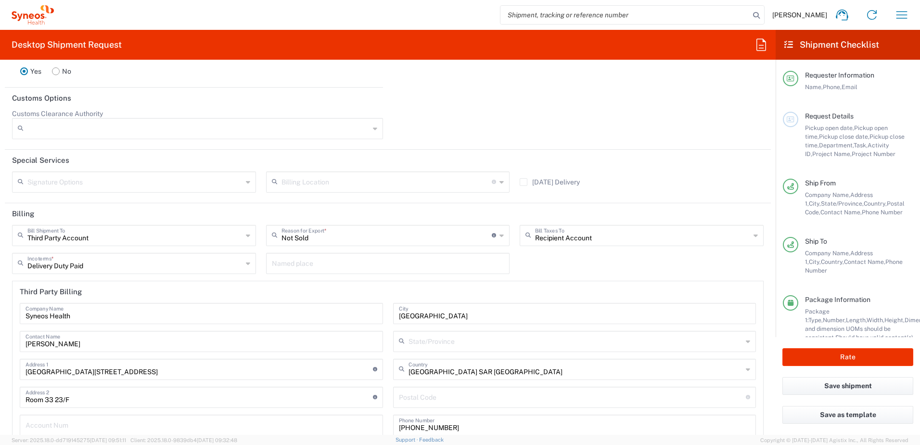
click at [581, 239] on input "Recipient Account" at bounding box center [642, 234] width 215 height 17
click at [587, 288] on span "Third Party Account" at bounding box center [636, 288] width 240 height 15
type input "Third Party Account"
click at [584, 269] on div "Third Party Account Bill Shipment To Recipient Account Sender/Shipper Third Par…" at bounding box center [388, 335] width 762 height 221
click at [582, 266] on div "Third Party Account Bill Shipment To Recipient Account Sender/Shipper Third Par…" at bounding box center [388, 335] width 762 height 221
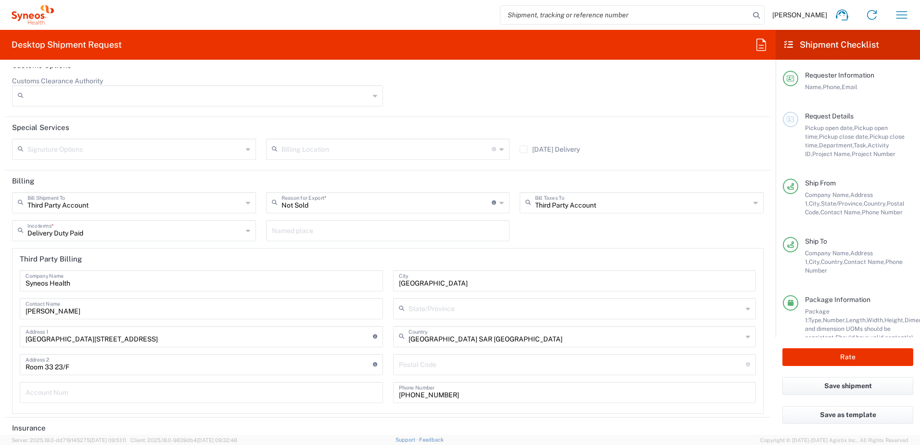
scroll to position [1347, 0]
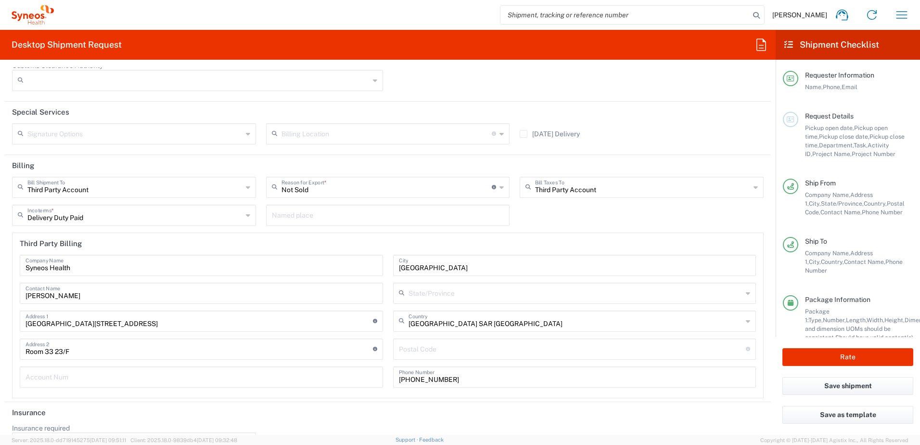
click at [303, 374] on input "text" at bounding box center [202, 376] width 352 height 17
type input "Third Party Account"
click at [119, 186] on input "Third Party Account" at bounding box center [134, 186] width 215 height 17
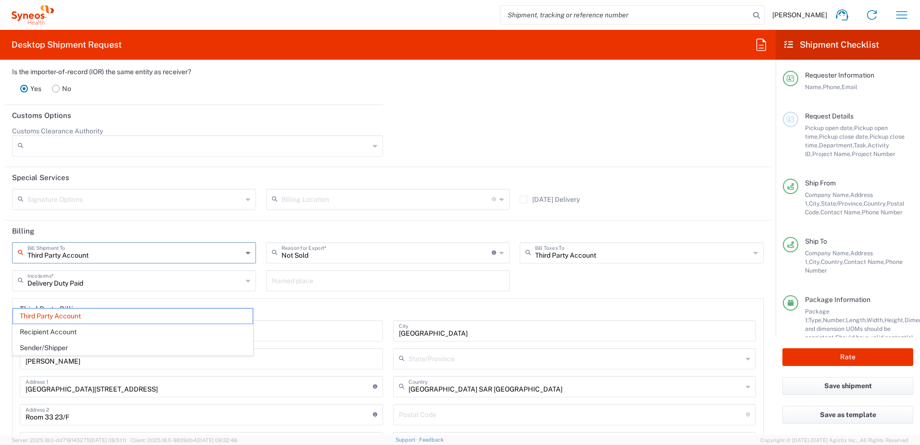
scroll to position [1377, 0]
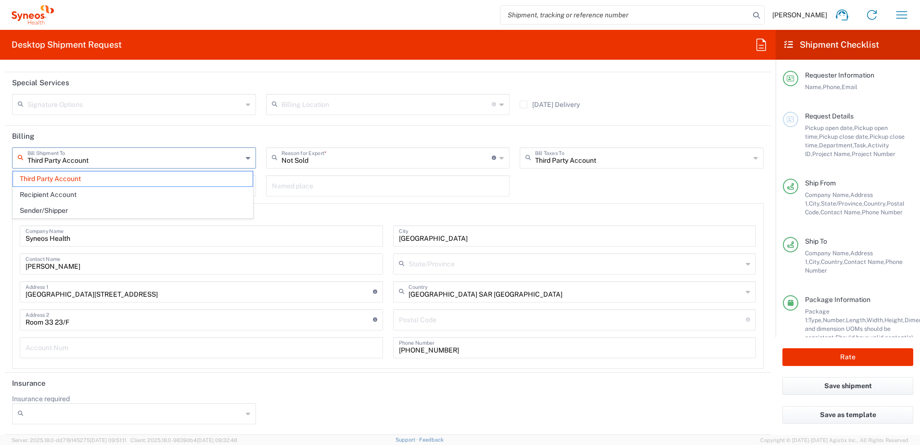
click at [154, 345] on input "text" at bounding box center [202, 346] width 352 height 17
paste input "336974194"
type input "336974194"
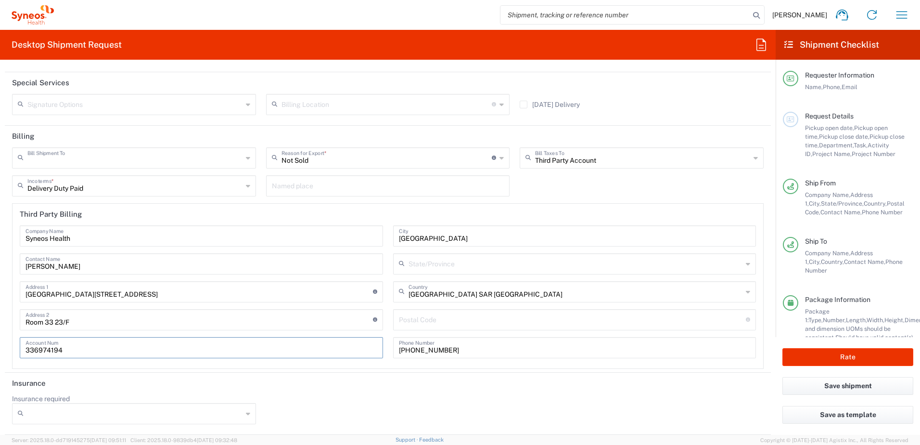
click at [165, 161] on input "text" at bounding box center [134, 157] width 215 height 17
click at [565, 181] on div "Bill Shipment To Third Party Account Recipient Account Sender/Shipper Not Sold …" at bounding box center [388, 257] width 762 height 221
type input "Third Party Account"
click at [125, 161] on input "text" at bounding box center [134, 157] width 215 height 17
click at [630, 169] on div "Third Party Account Bill Taxes To Recipient Account Sender/Shipper Third Party …" at bounding box center [642, 161] width 254 height 28
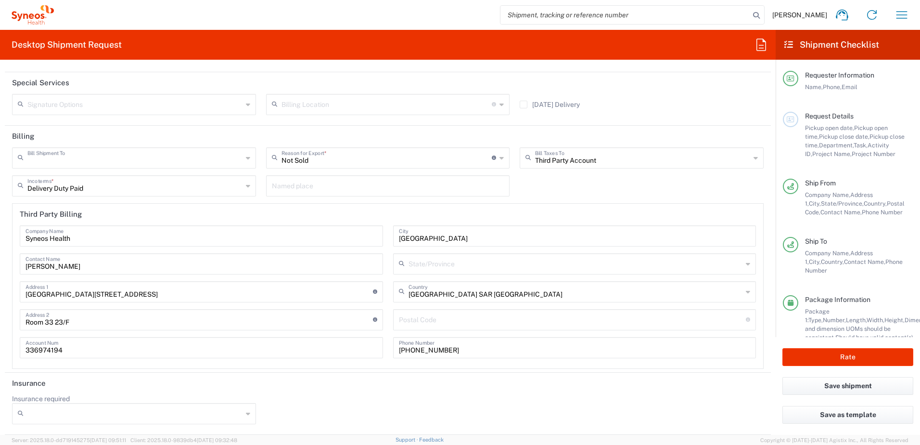
type input "Third Party Account"
click at [877, 358] on button "Rate" at bounding box center [847, 357] width 131 height 18
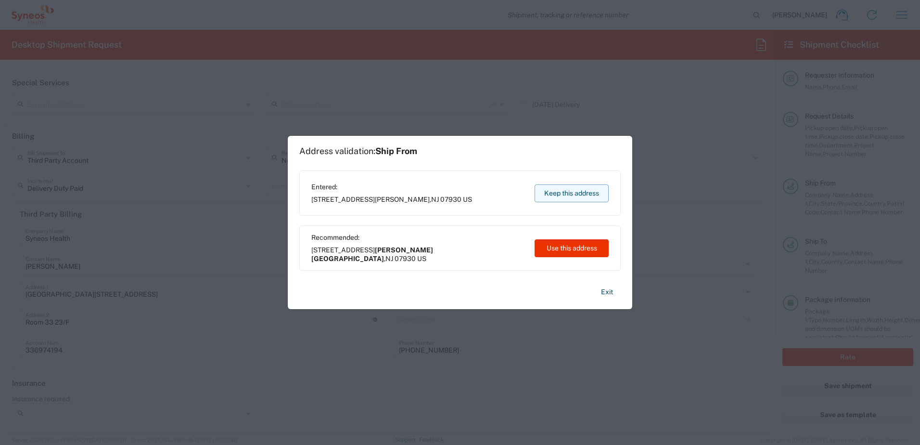
click at [560, 198] on button "Keep this address" at bounding box center [572, 193] width 74 height 18
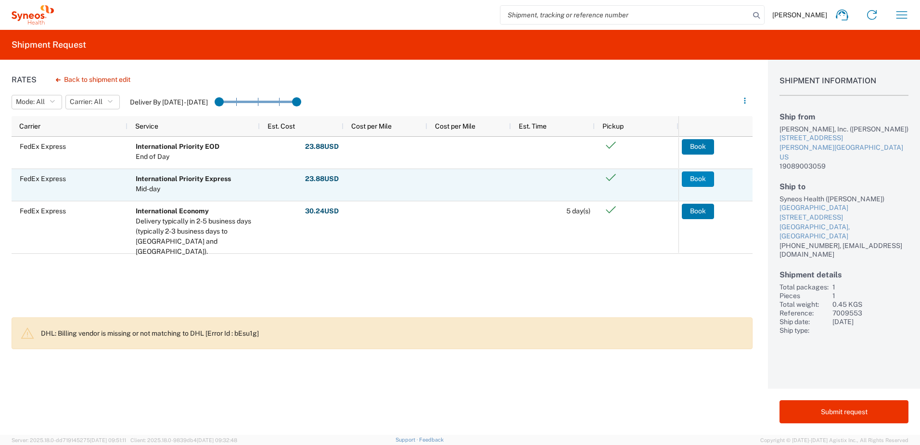
click at [704, 182] on button "Book" at bounding box center [698, 178] width 32 height 15
